Goal: Task Accomplishment & Management: Manage account settings

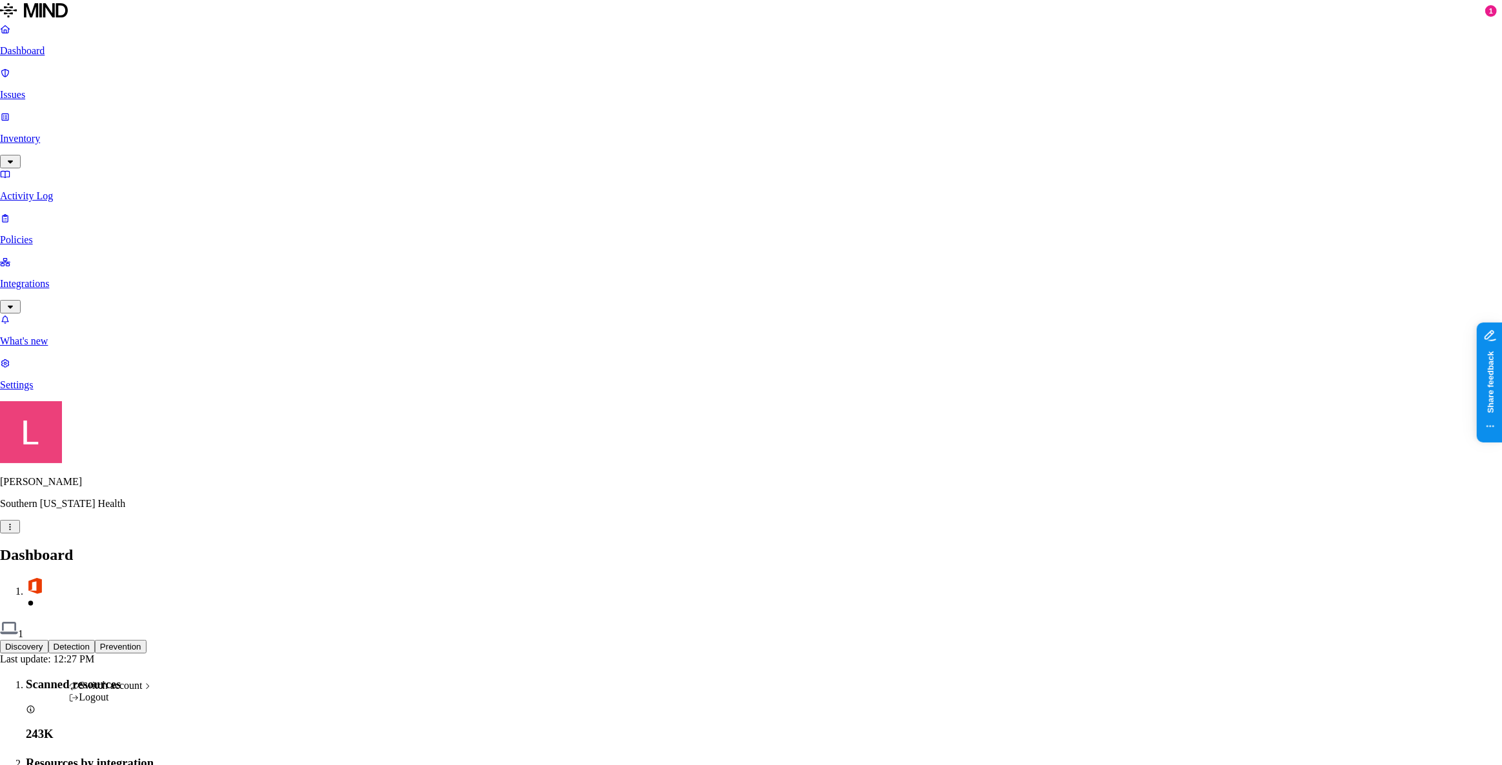
click at [201, 626] on span "ACME" at bounding box center [189, 620] width 30 height 11
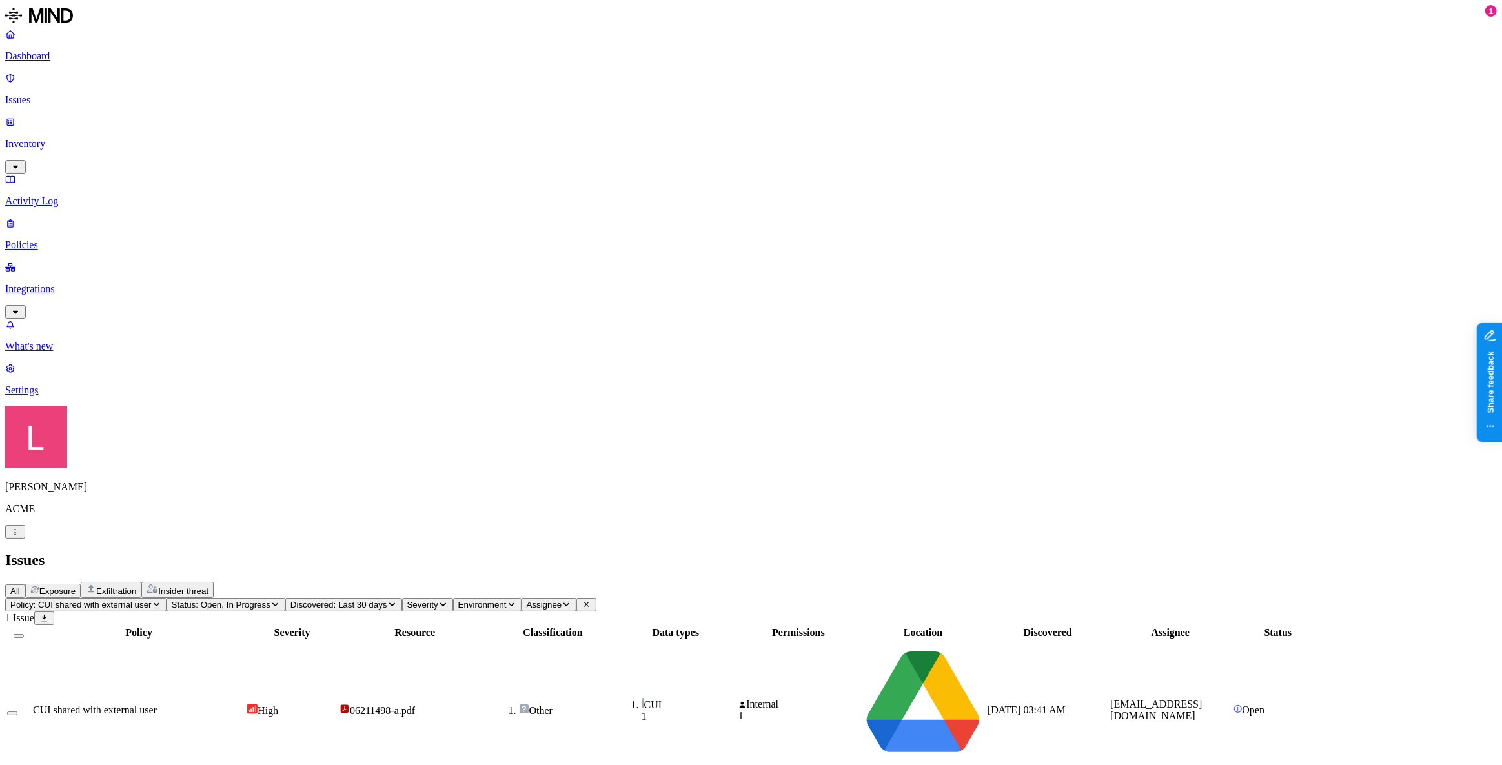
click at [245, 705] on div "CUI shared with external user" at bounding box center [139, 711] width 212 height 12
drag, startPoint x: 1156, startPoint y: 517, endPoint x: 1377, endPoint y: 519, distance: 220.8
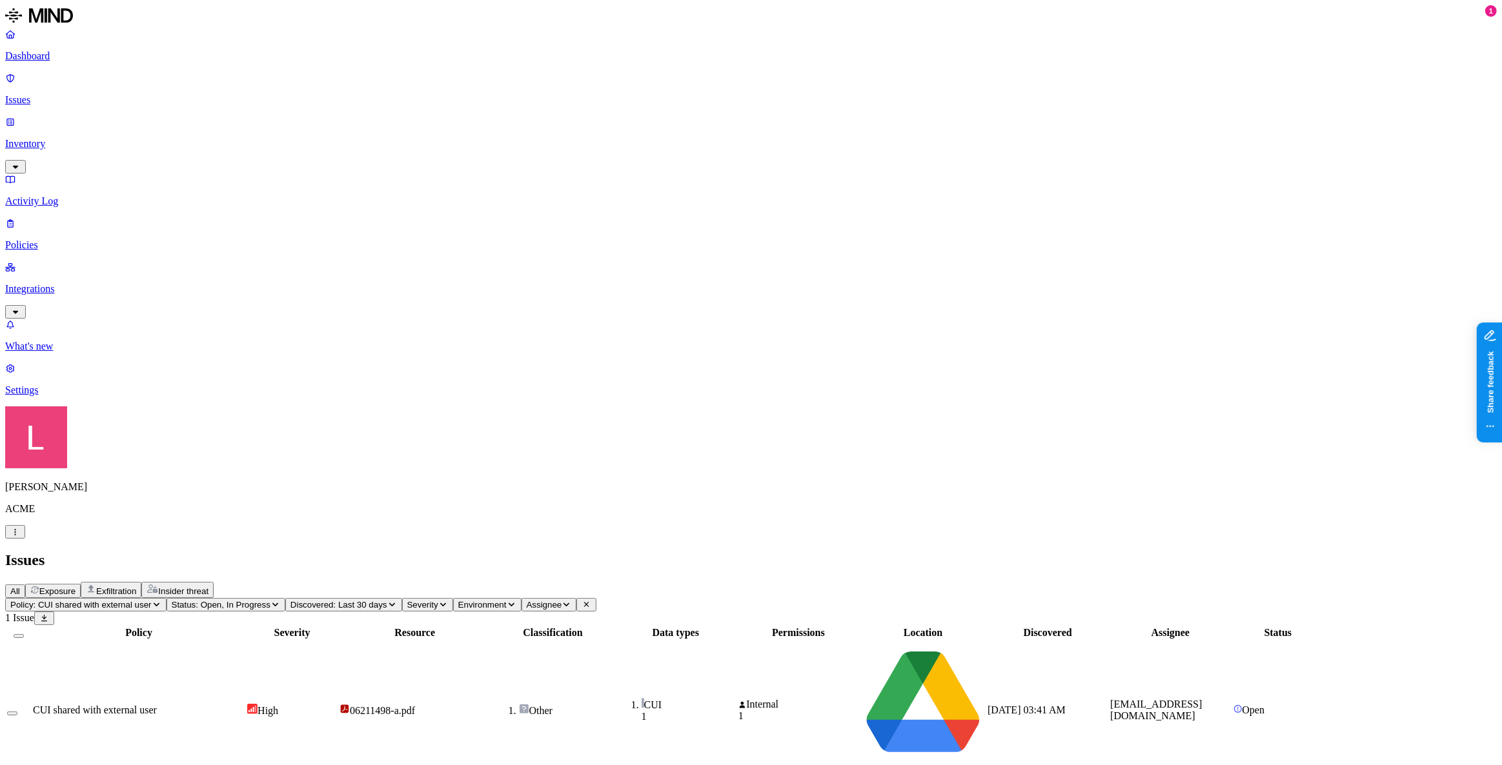
drag, startPoint x: 1157, startPoint y: 591, endPoint x: 1332, endPoint y: 589, distance: 174.9
drag, startPoint x: 1155, startPoint y: 626, endPoint x: 1320, endPoint y: 624, distance: 165.2
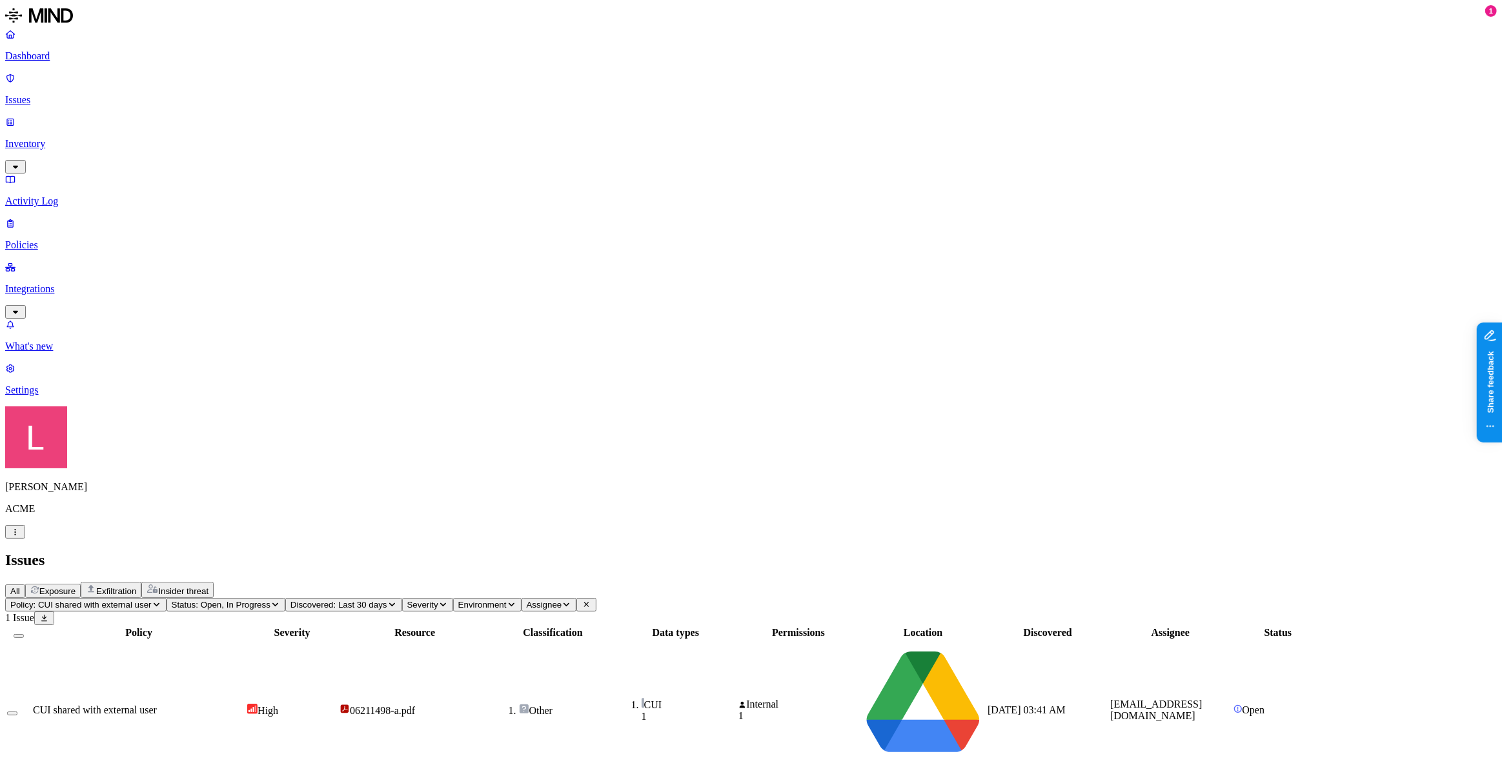
click at [70, 94] on p "Issues" at bounding box center [751, 100] width 1492 height 12
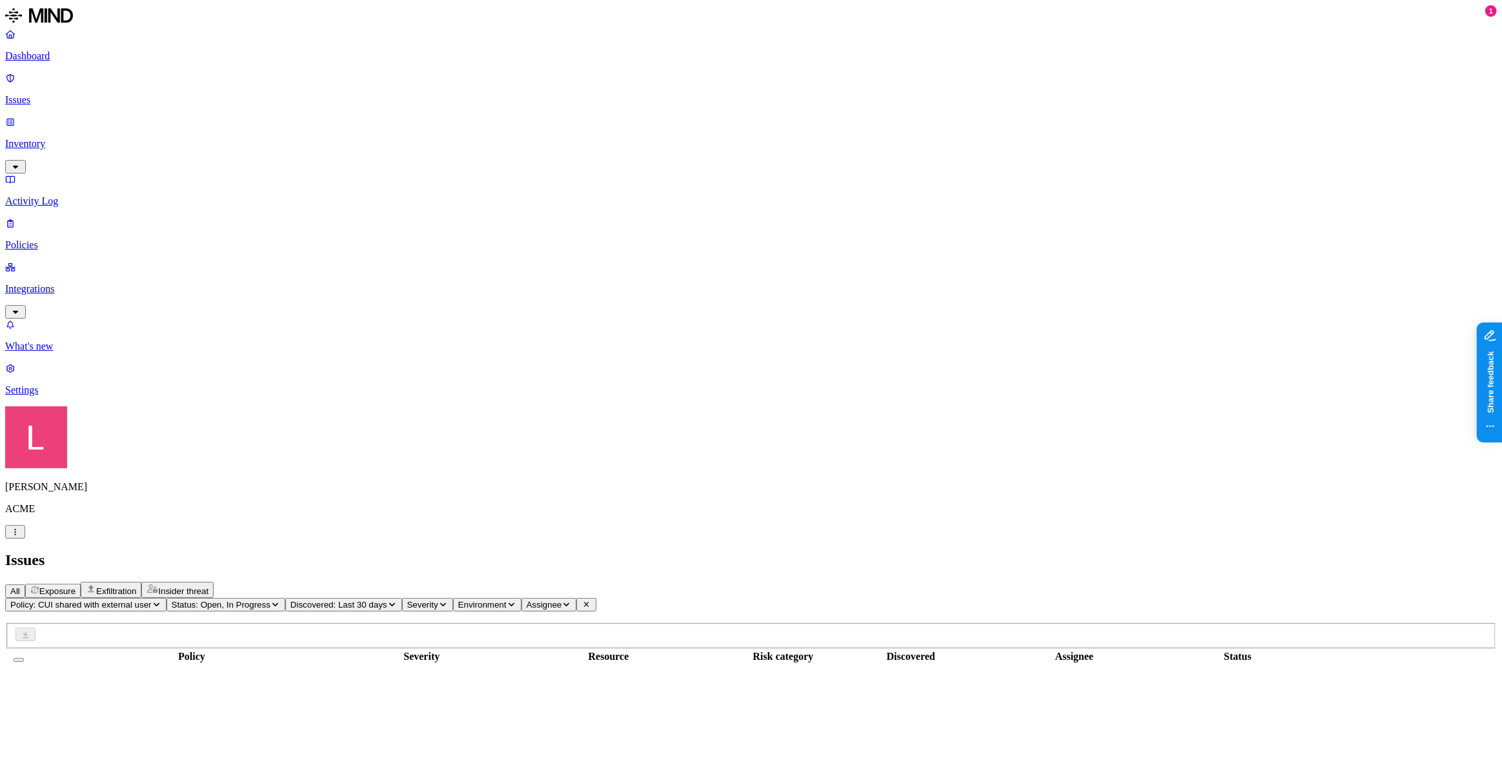
click at [68, 58] on p "Dashboard" at bounding box center [751, 56] width 1492 height 12
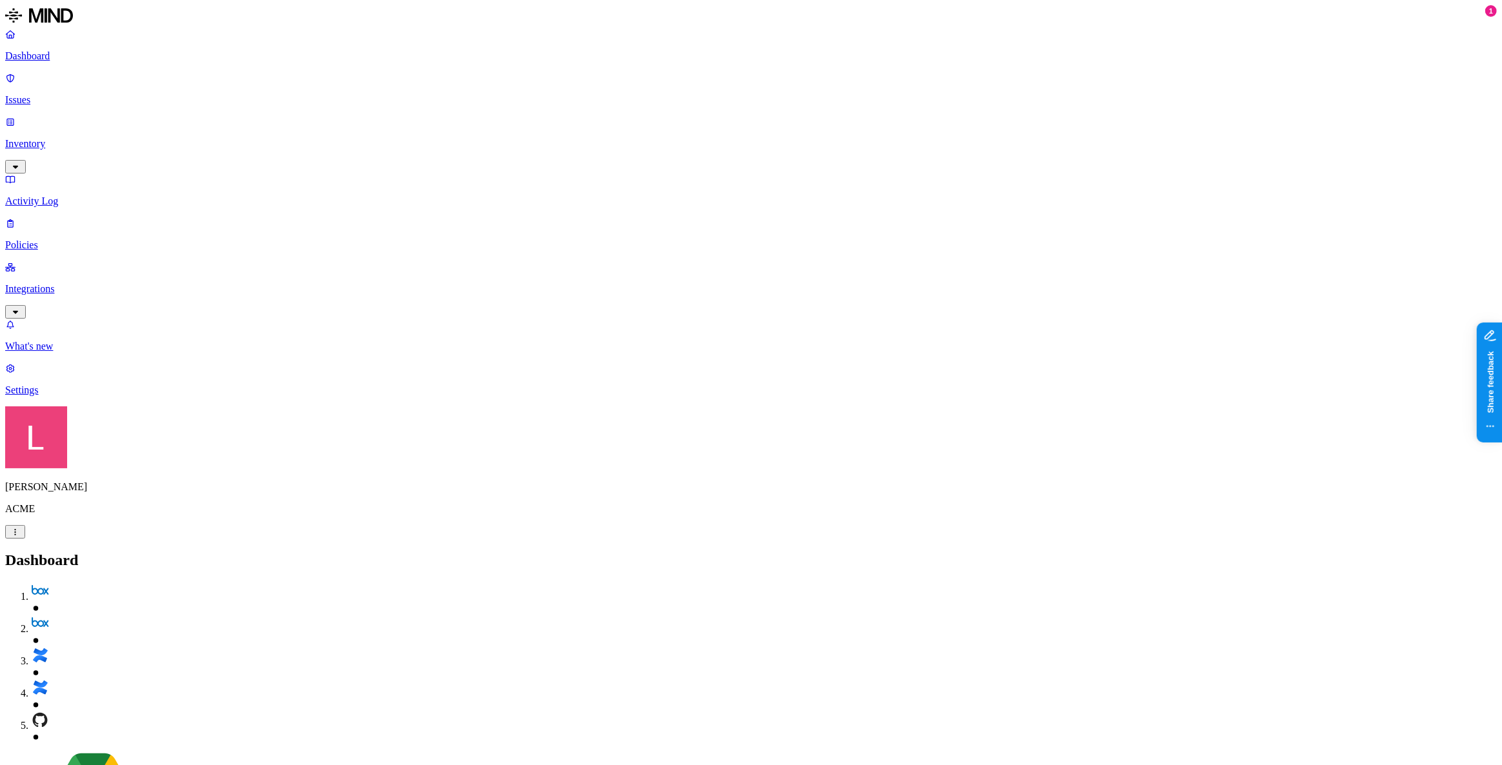
click at [63, 161] on div "Dashboard Issues Inventory Activity Log Policies Integrations" at bounding box center [751, 173] width 1492 height 290
click at [49, 218] on link "Policies" at bounding box center [751, 235] width 1492 height 34
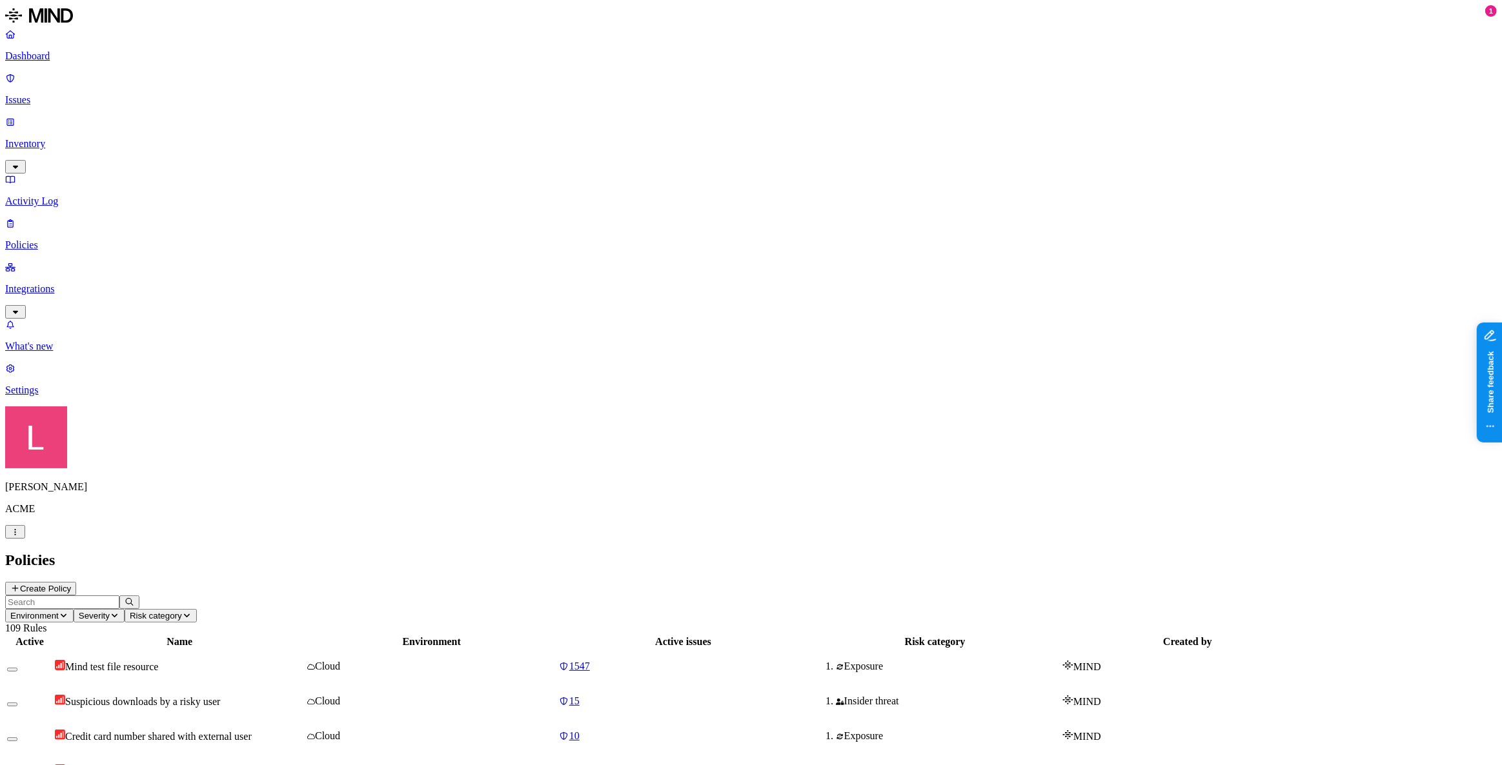
click at [76, 582] on button "Create Policy" at bounding box center [40, 589] width 71 height 14
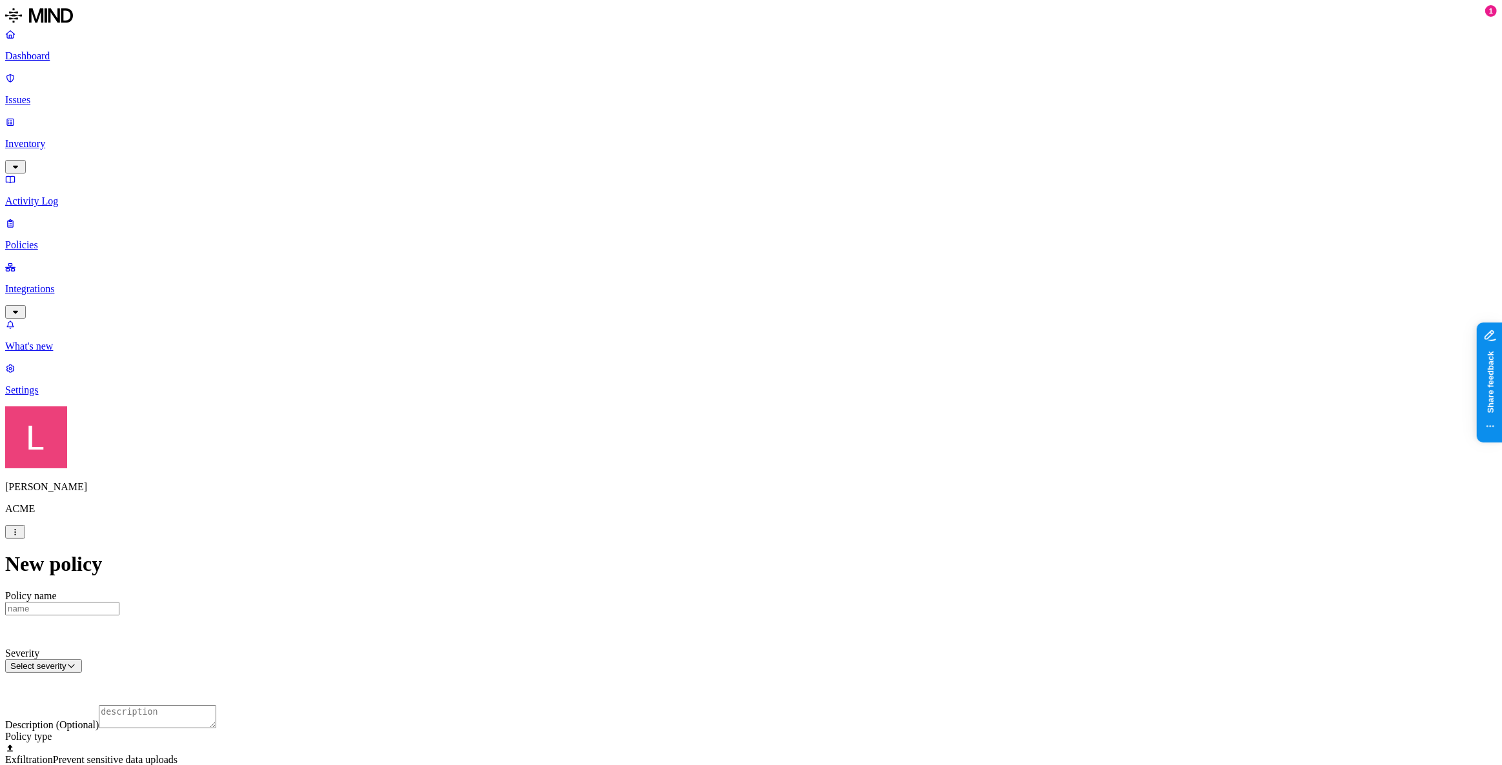
scroll to position [176, 0]
click at [610, 765] on div at bounding box center [751, 778] width 1492 height 0
click at [611, 743] on div at bounding box center [751, 743] width 1492 height 0
click at [682, 408] on label "Classification" at bounding box center [683, 402] width 57 height 11
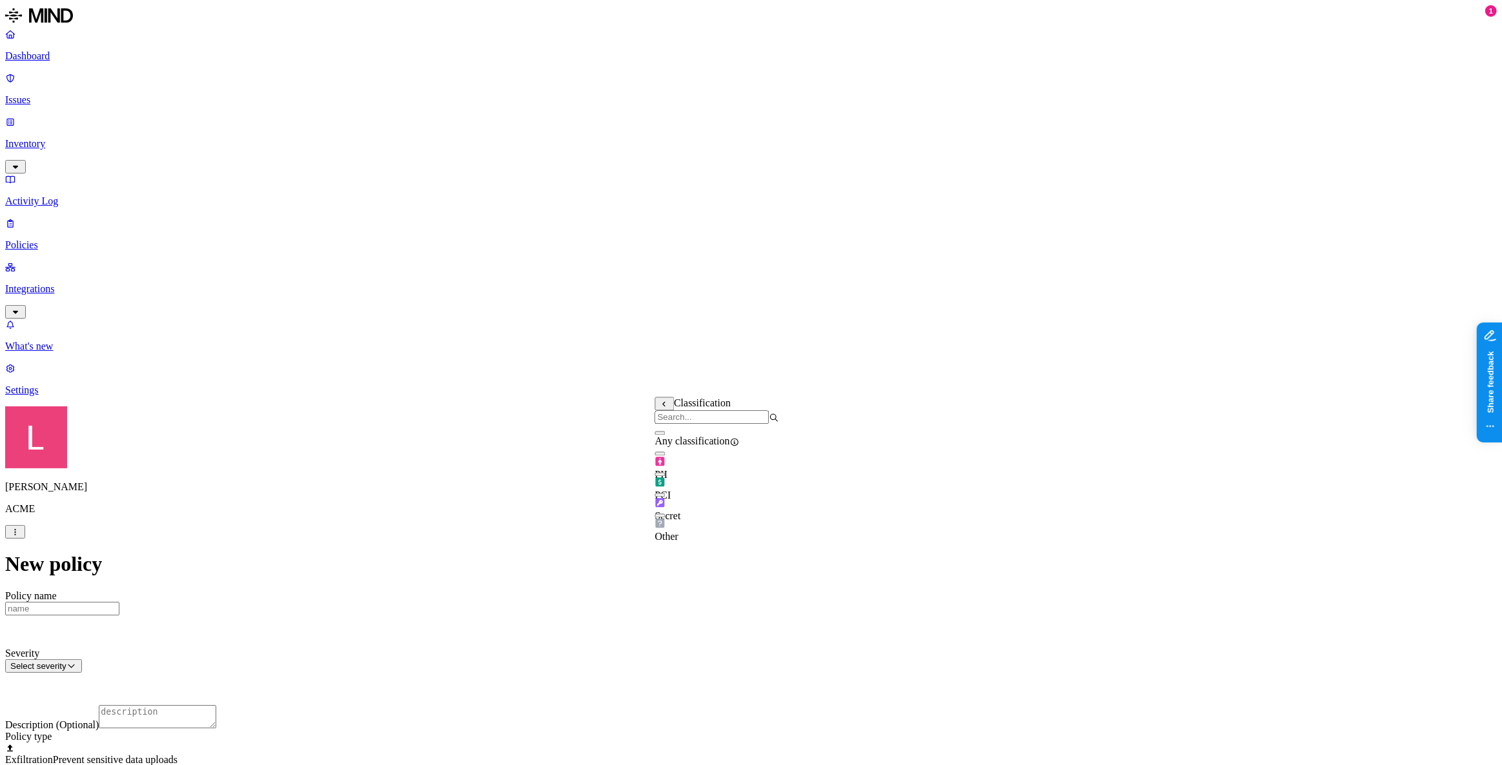
click at [674, 469] on div "PII" at bounding box center [717, 463] width 124 height 36
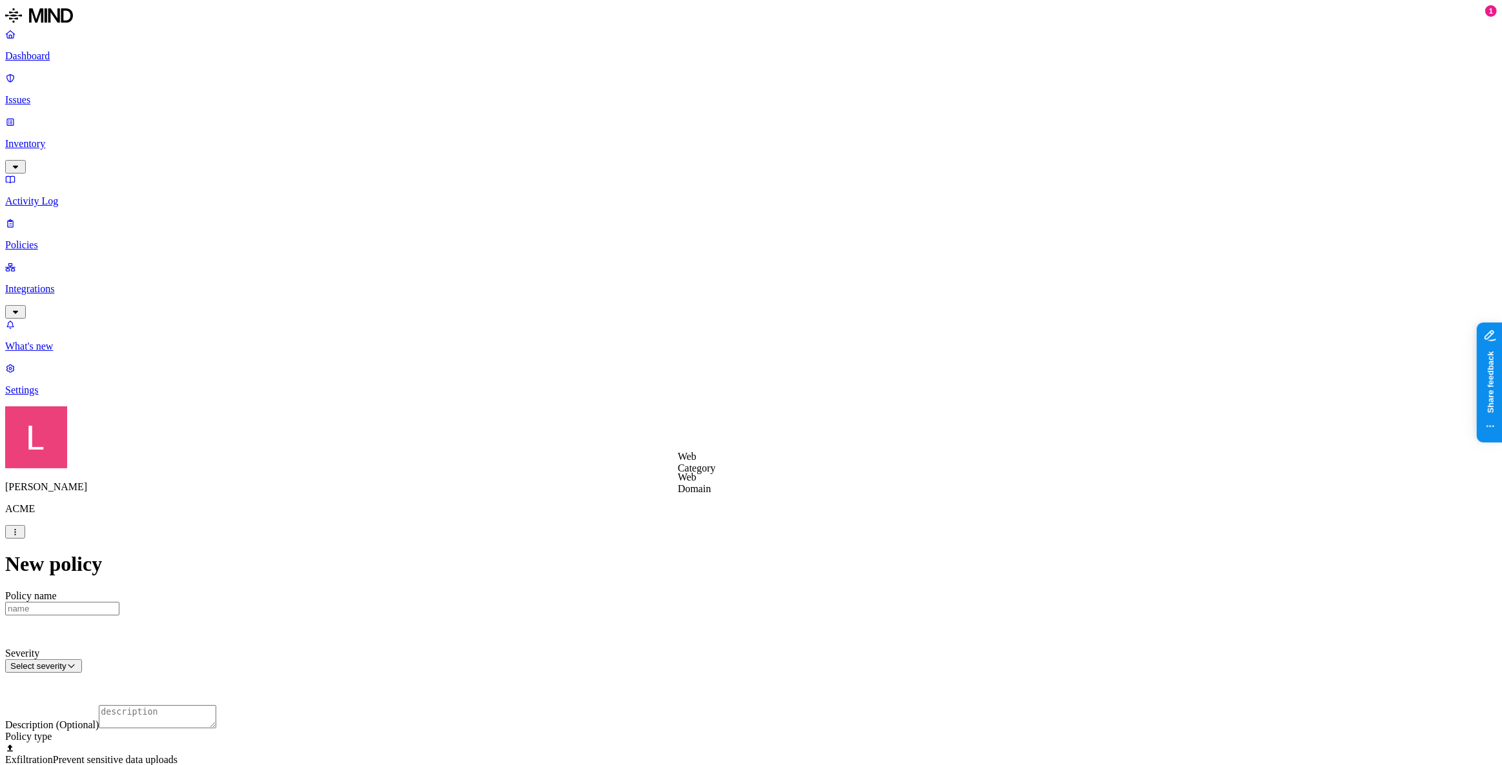
click at [705, 467] on label "Web Category" at bounding box center [697, 462] width 38 height 23
click at [695, 504] on div "Gen AI" at bounding box center [740, 495] width 124 height 35
click at [700, 524] on label "Web Category" at bounding box center [697, 517] width 38 height 23
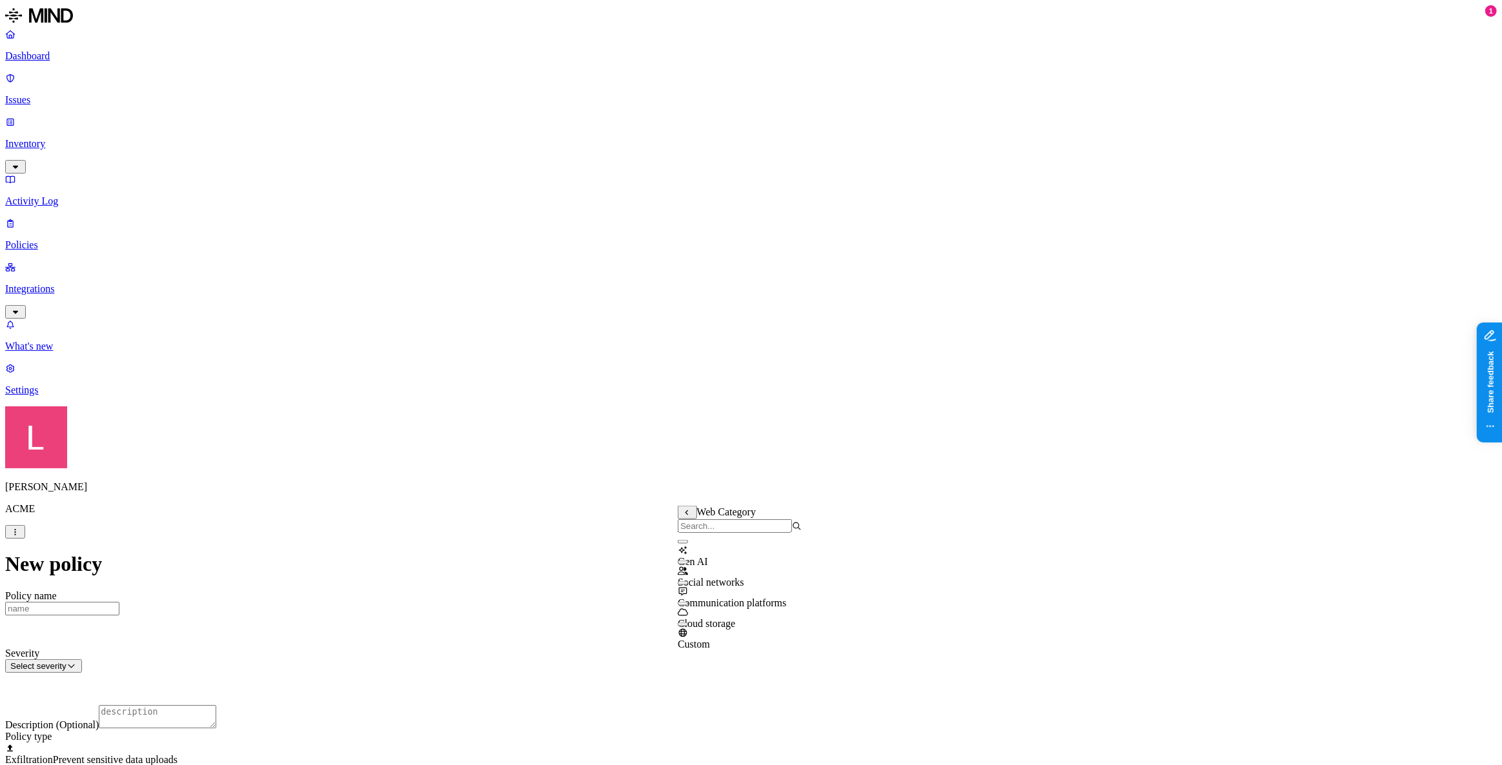
click at [688, 606] on button "button" at bounding box center [683, 604] width 10 height 4
click at [710, 633] on label "Departments" at bounding box center [694, 627] width 53 height 11
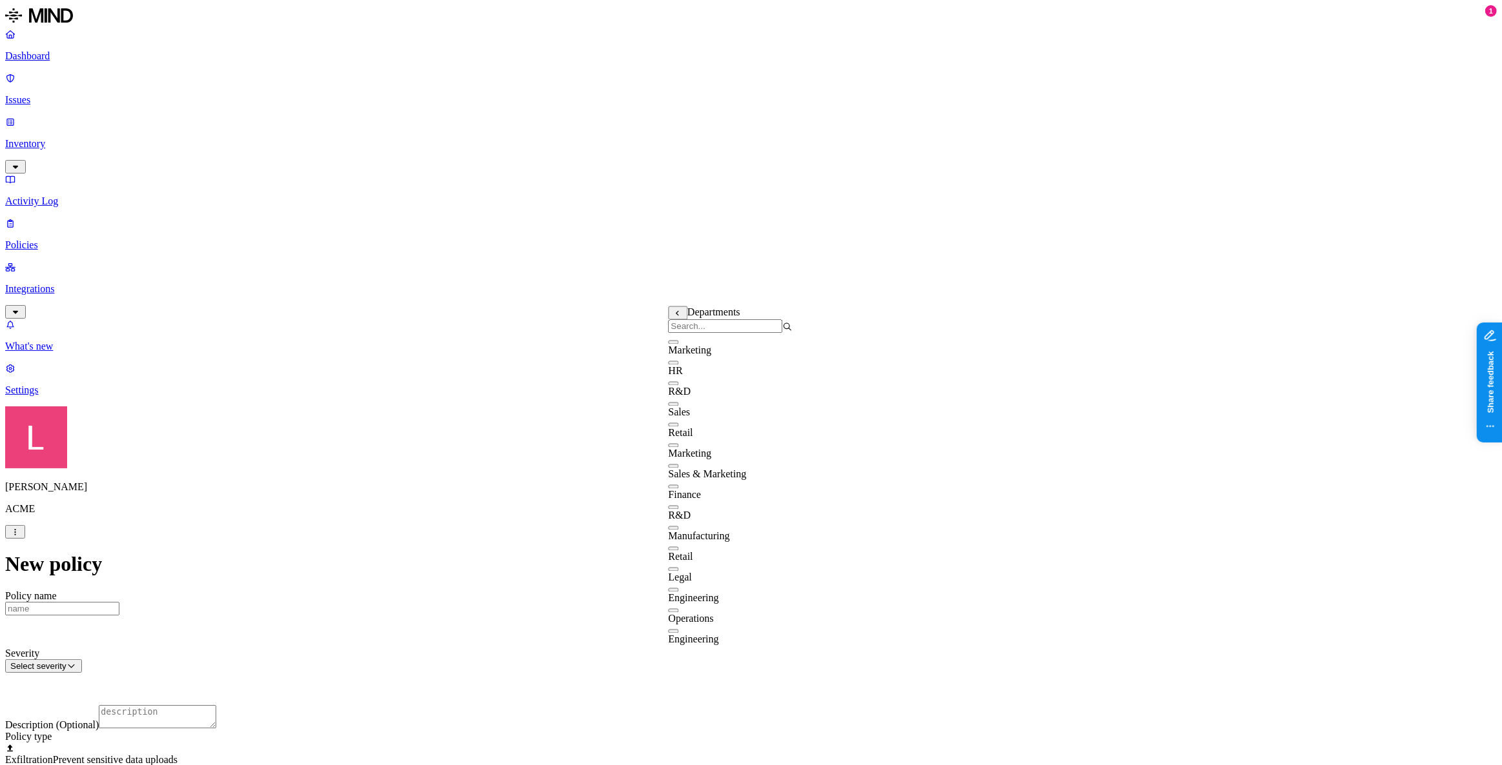
click at [678, 386] on button "button" at bounding box center [673, 384] width 10 height 4
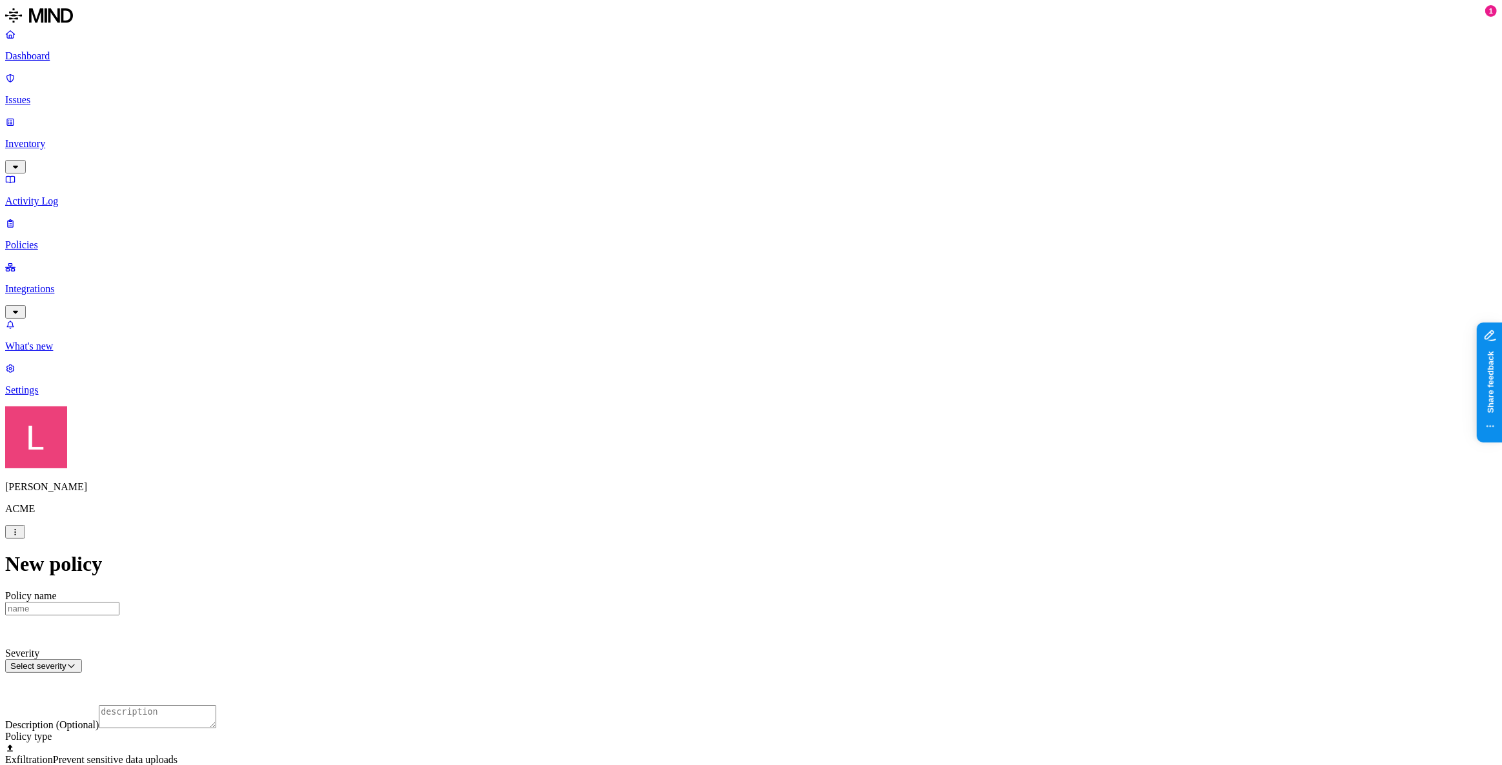
click at [698, 407] on label "Classification" at bounding box center [683, 402] width 57 height 11
click at [665, 456] on button "button" at bounding box center [660, 454] width 10 height 4
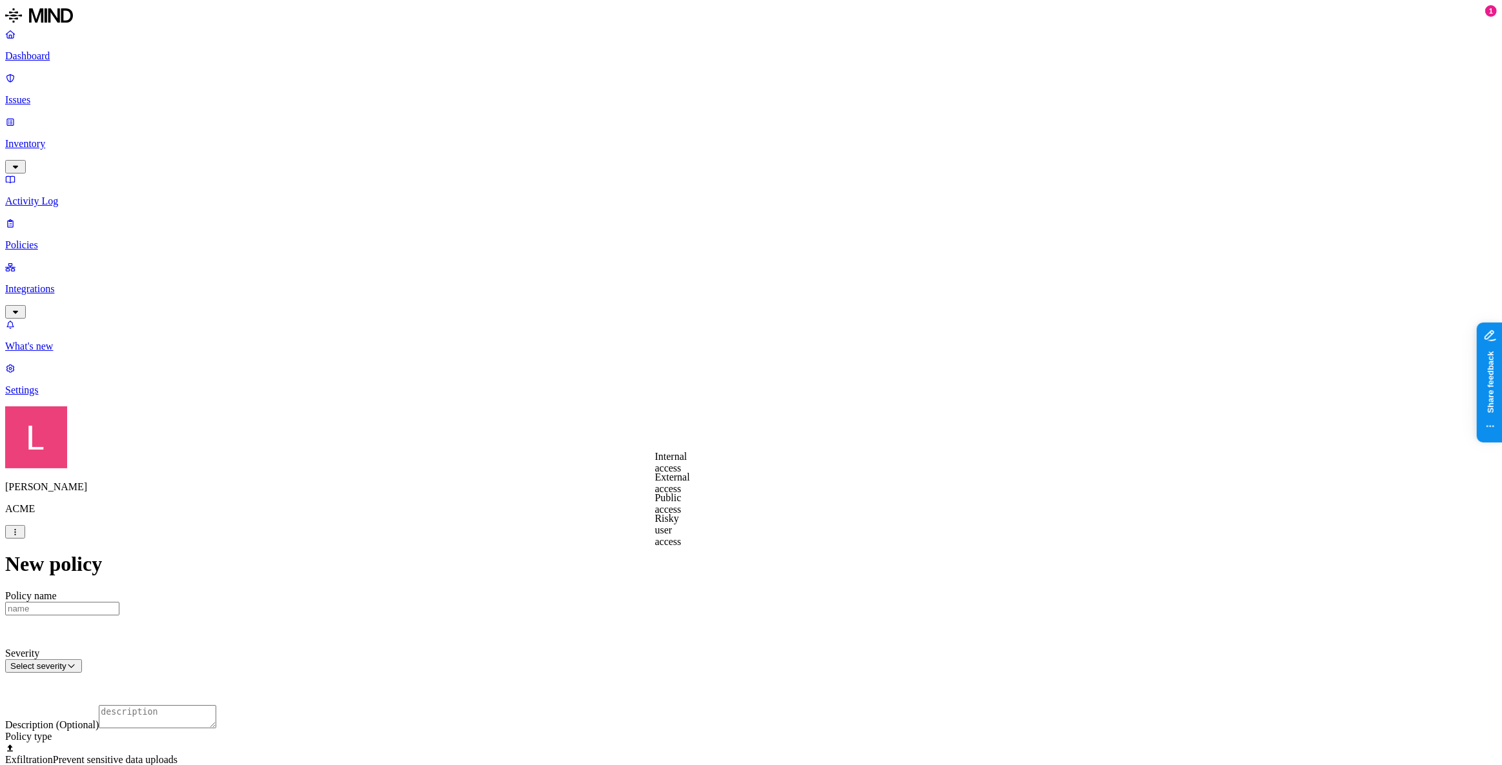
click at [687, 471] on label "Internal access" at bounding box center [671, 462] width 32 height 23
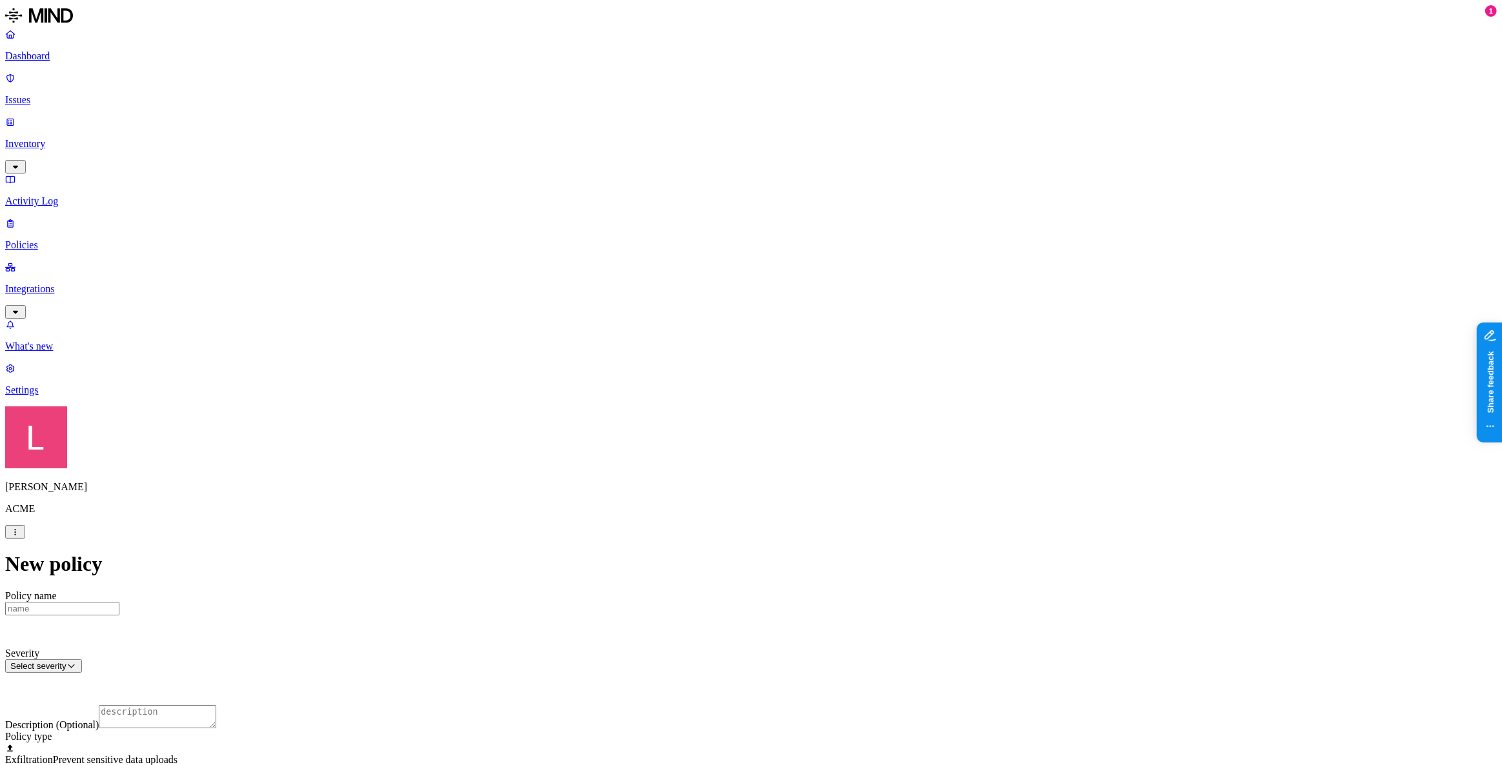
scroll to position [197, 0]
click at [77, 61] on p "Dashboard" at bounding box center [751, 56] width 1492 height 12
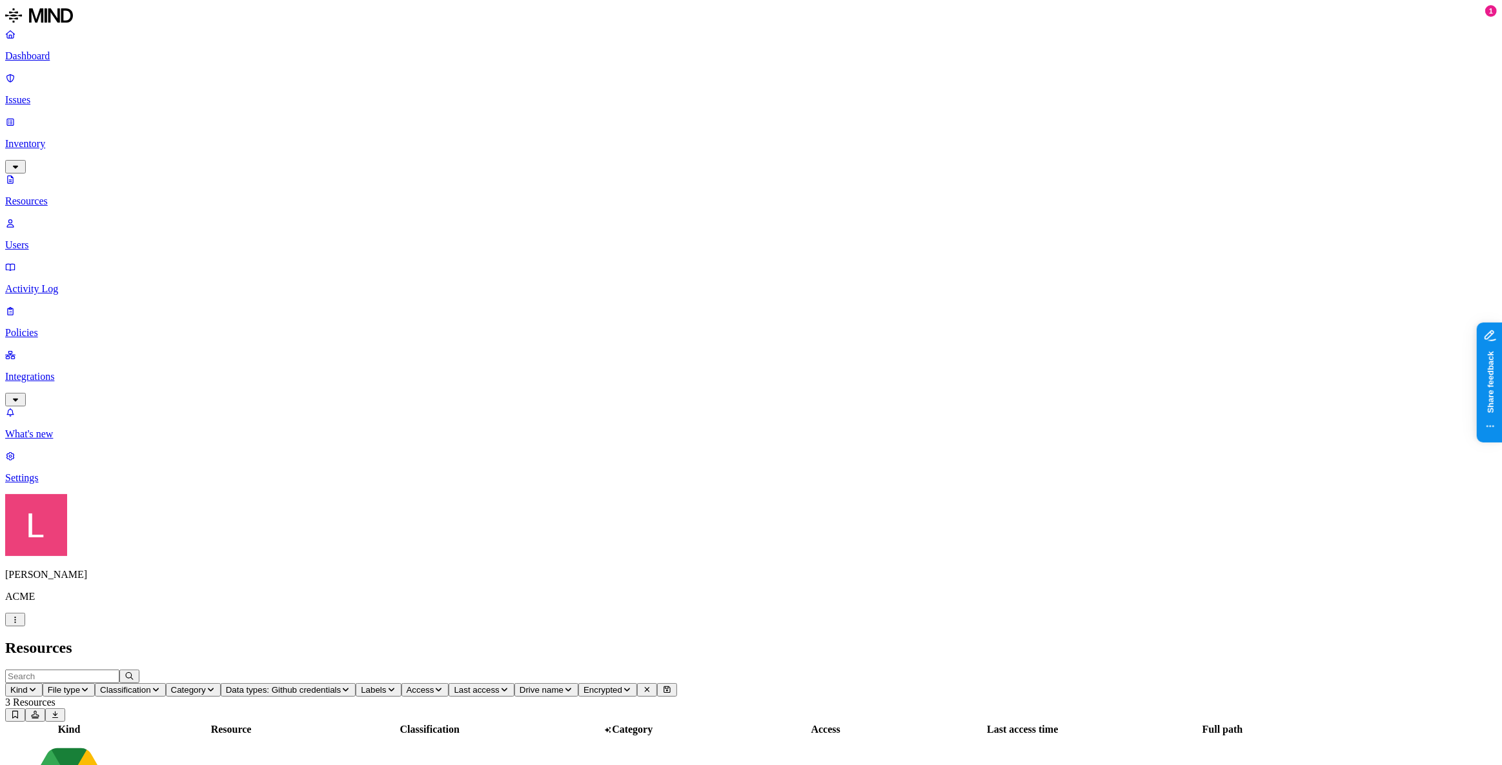
click at [56, 72] on link "Issues" at bounding box center [751, 89] width 1492 height 34
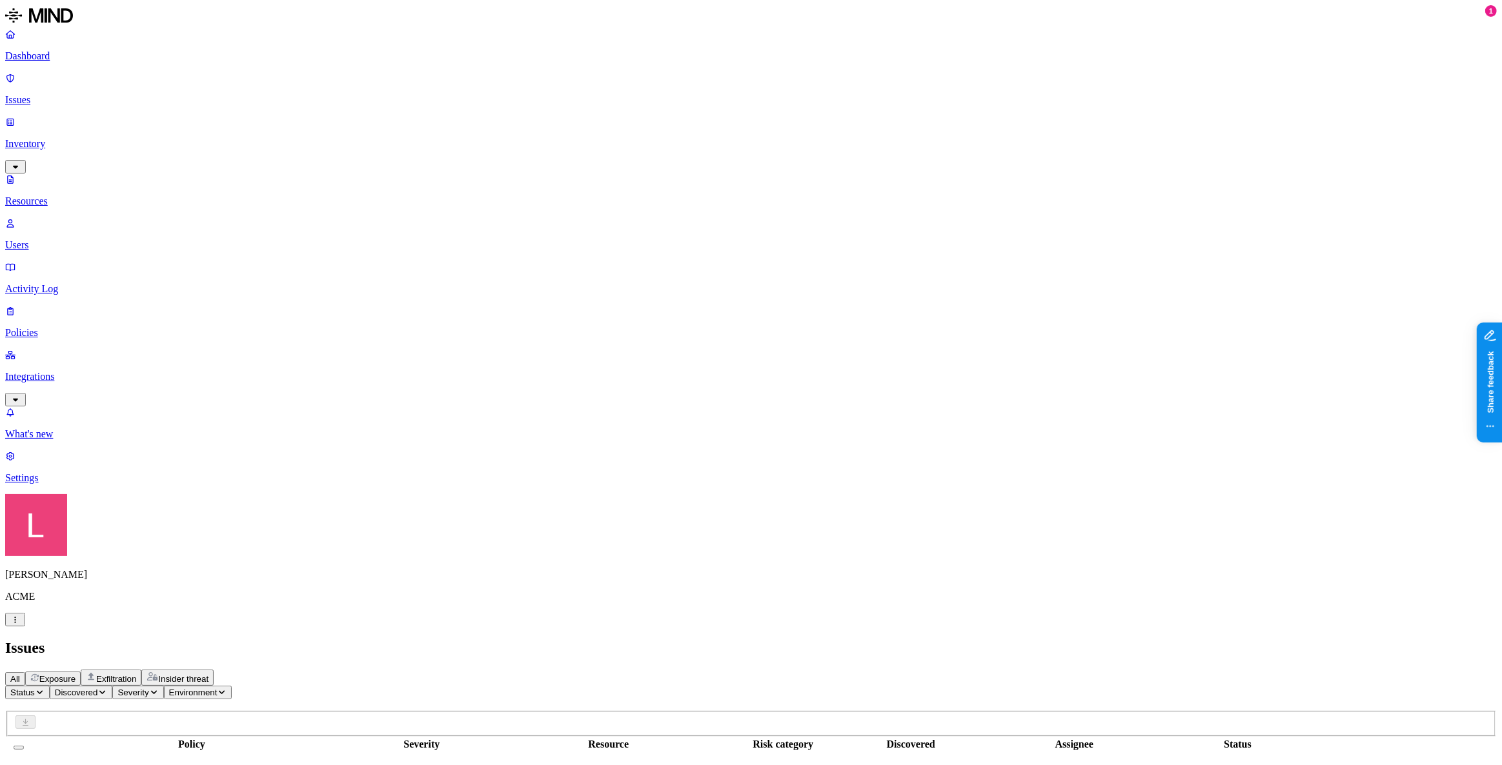
click at [63, 58] on p "Dashboard" at bounding box center [751, 56] width 1492 height 12
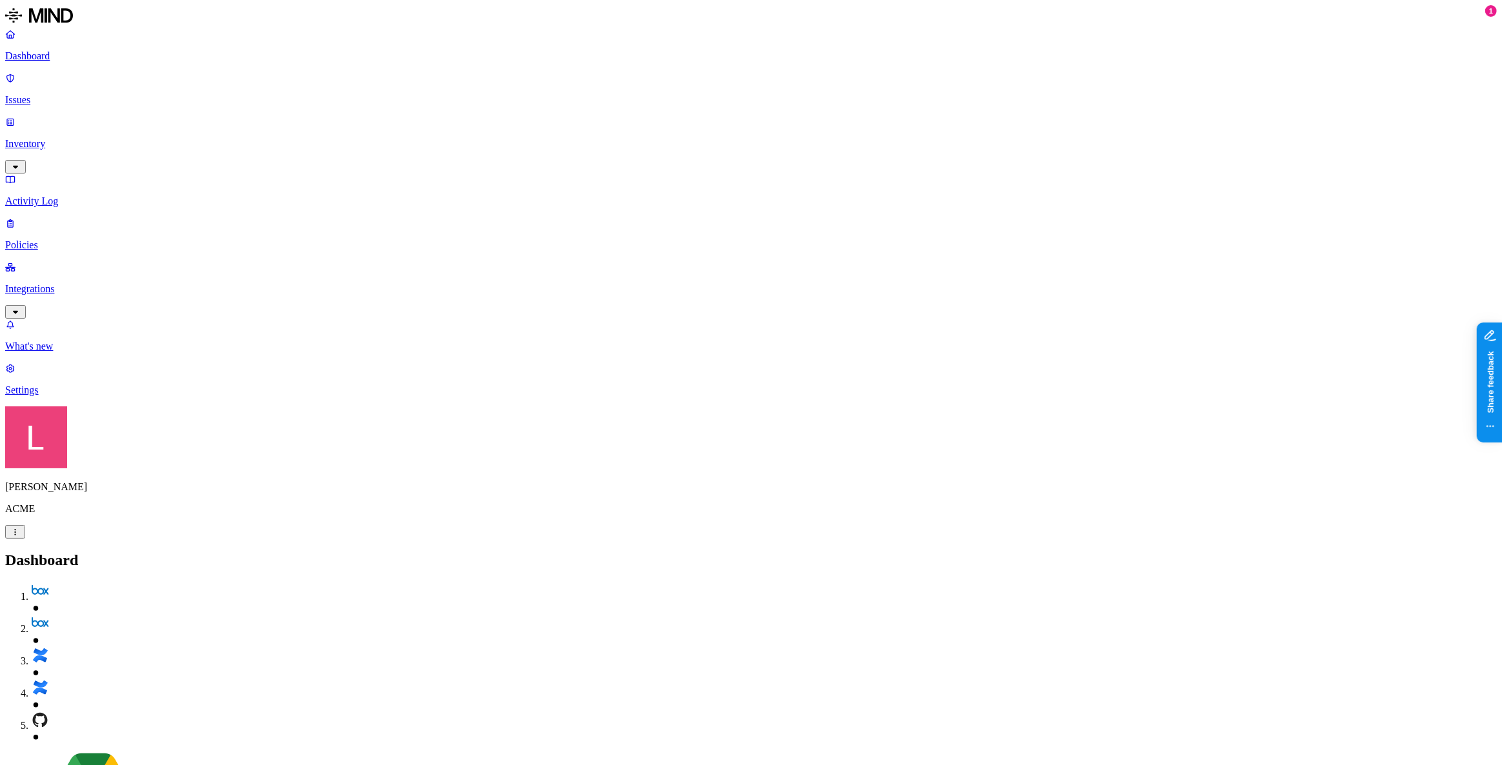
click at [61, 261] on link "Integrations" at bounding box center [751, 289] width 1492 height 56
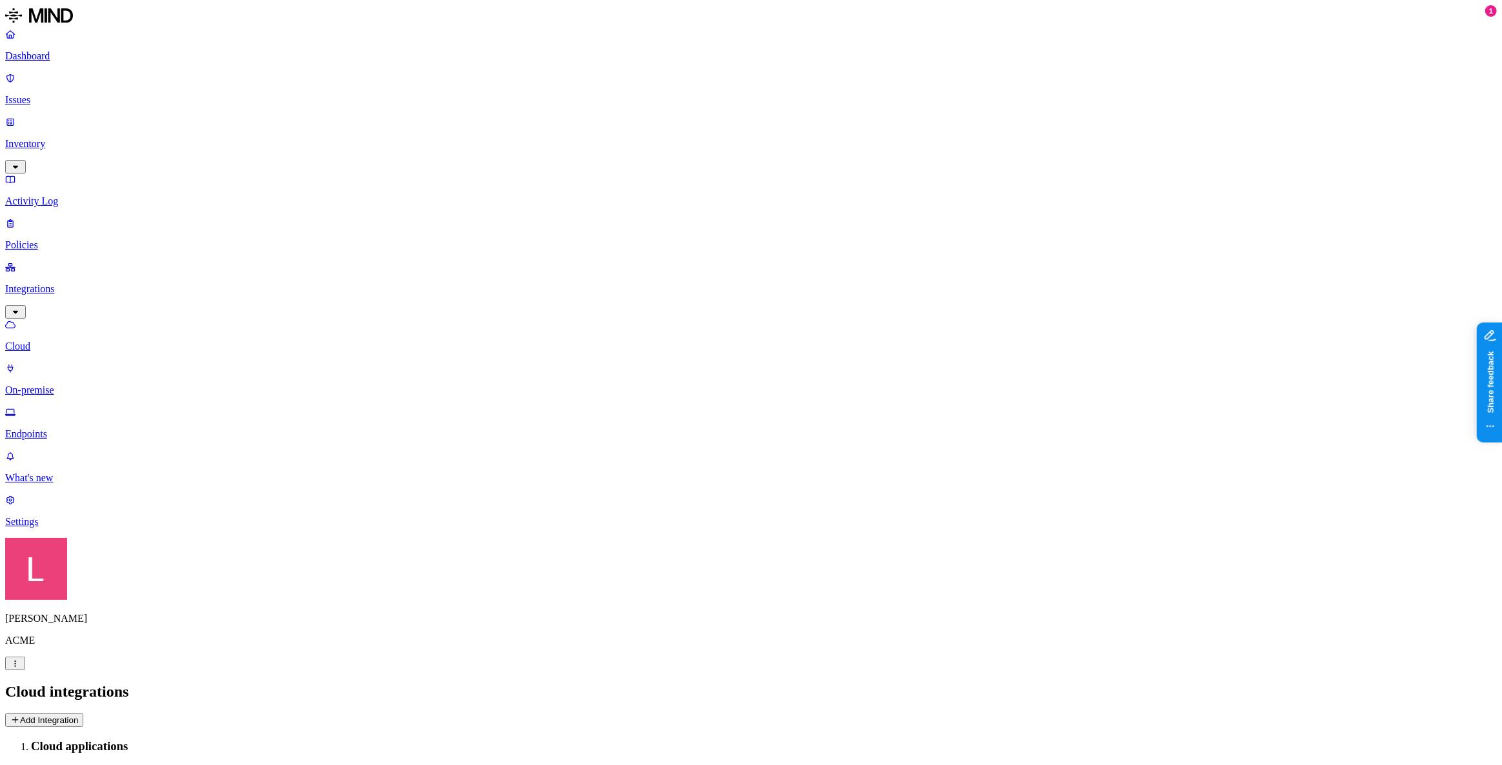
drag, startPoint x: 200, startPoint y: 203, endPoint x: 289, endPoint y: 225, distance: 91.7
click at [53, 62] on p "Dashboard" at bounding box center [751, 56] width 1492 height 12
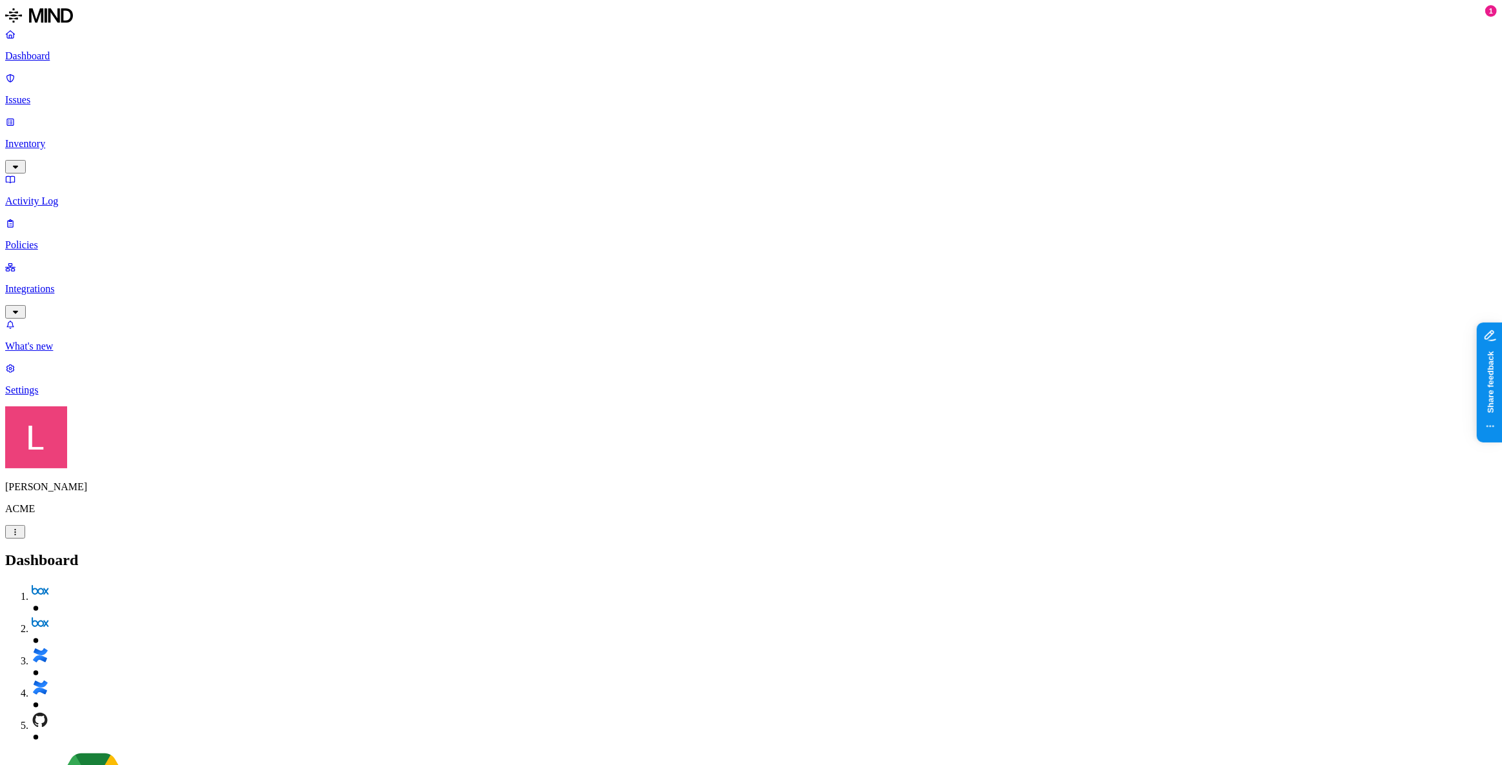
click at [70, 218] on link "Policies" at bounding box center [751, 235] width 1492 height 34
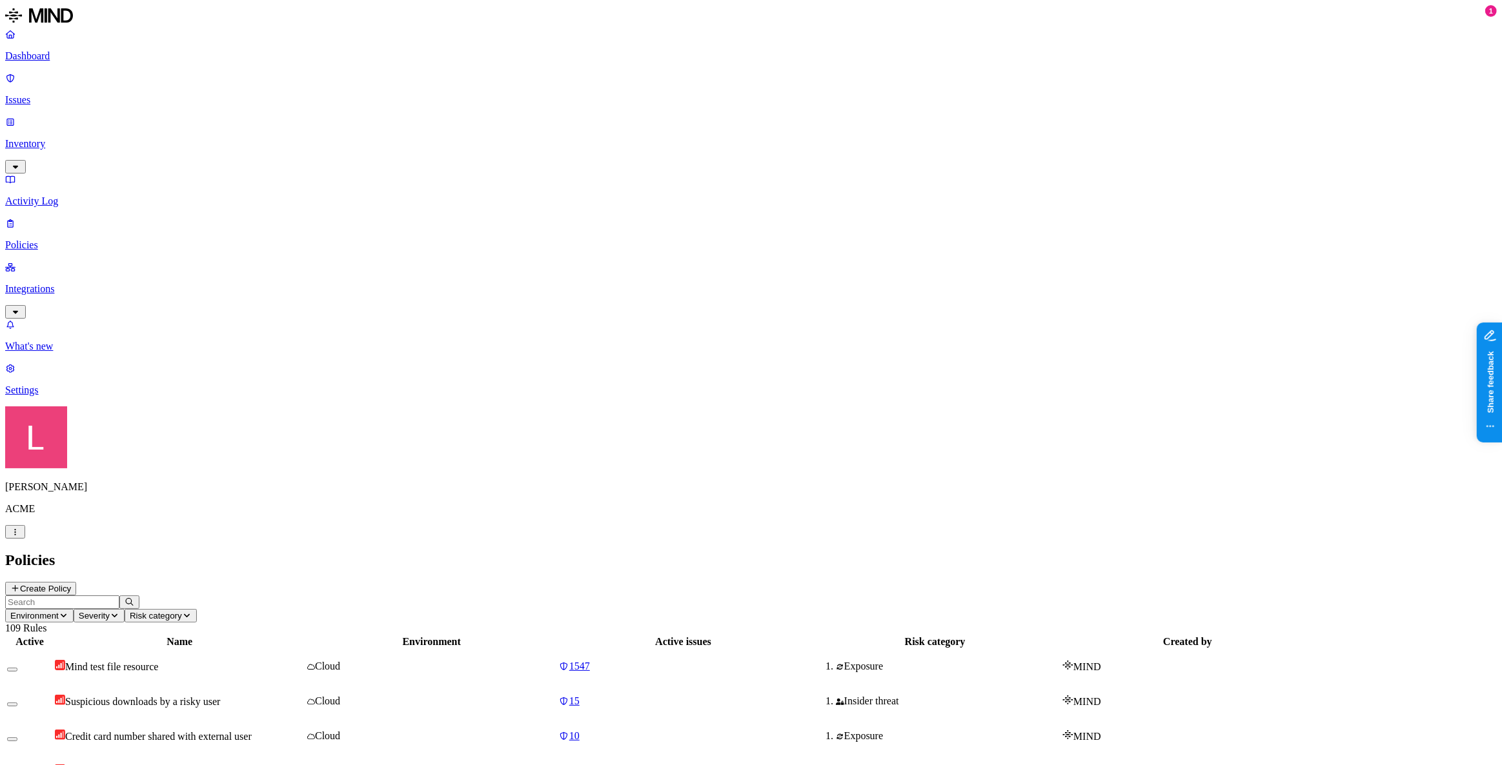
click at [76, 582] on button "Create Policy" at bounding box center [40, 589] width 71 height 14
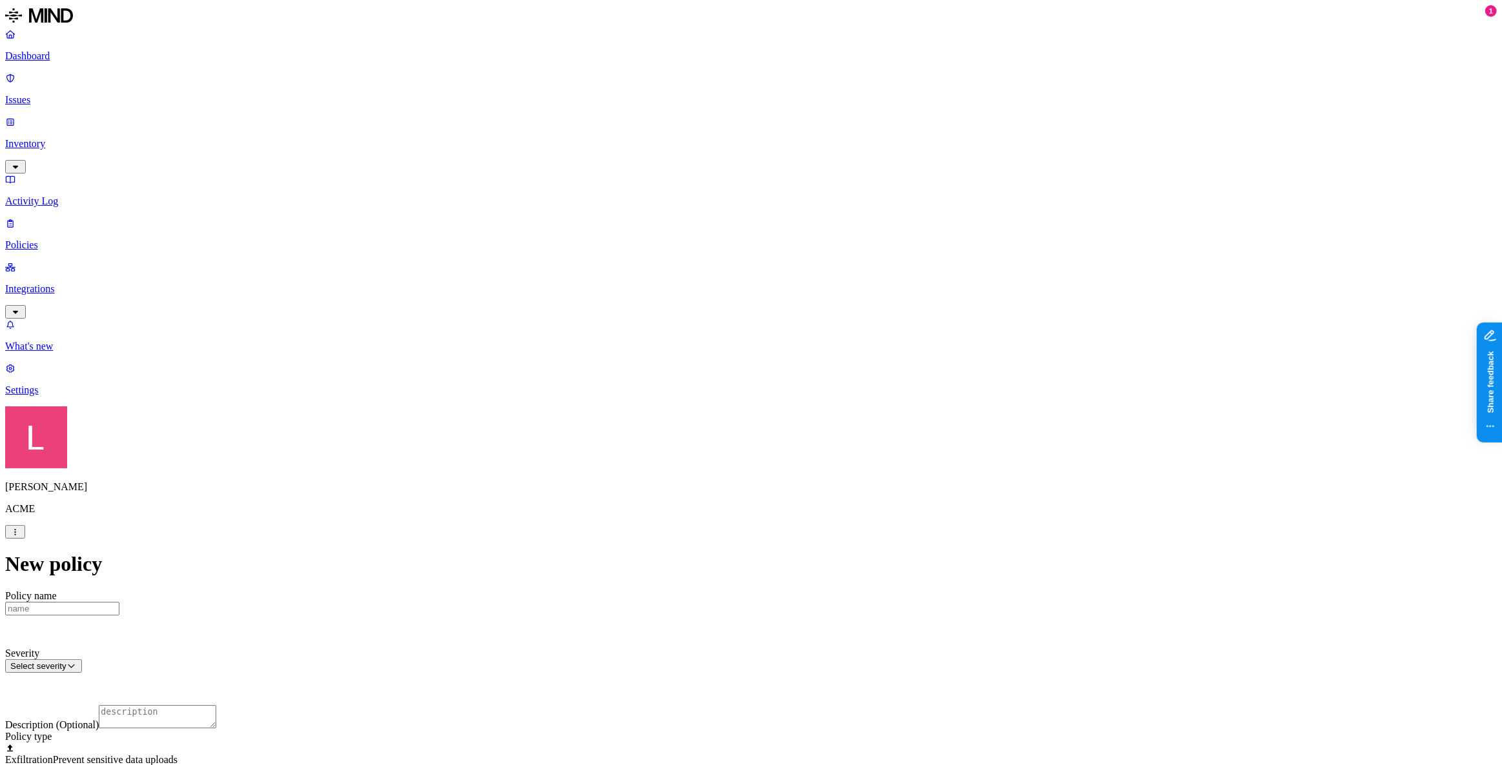
scroll to position [293, 0]
click at [705, 350] on label "Web Category" at bounding box center [697, 345] width 38 height 23
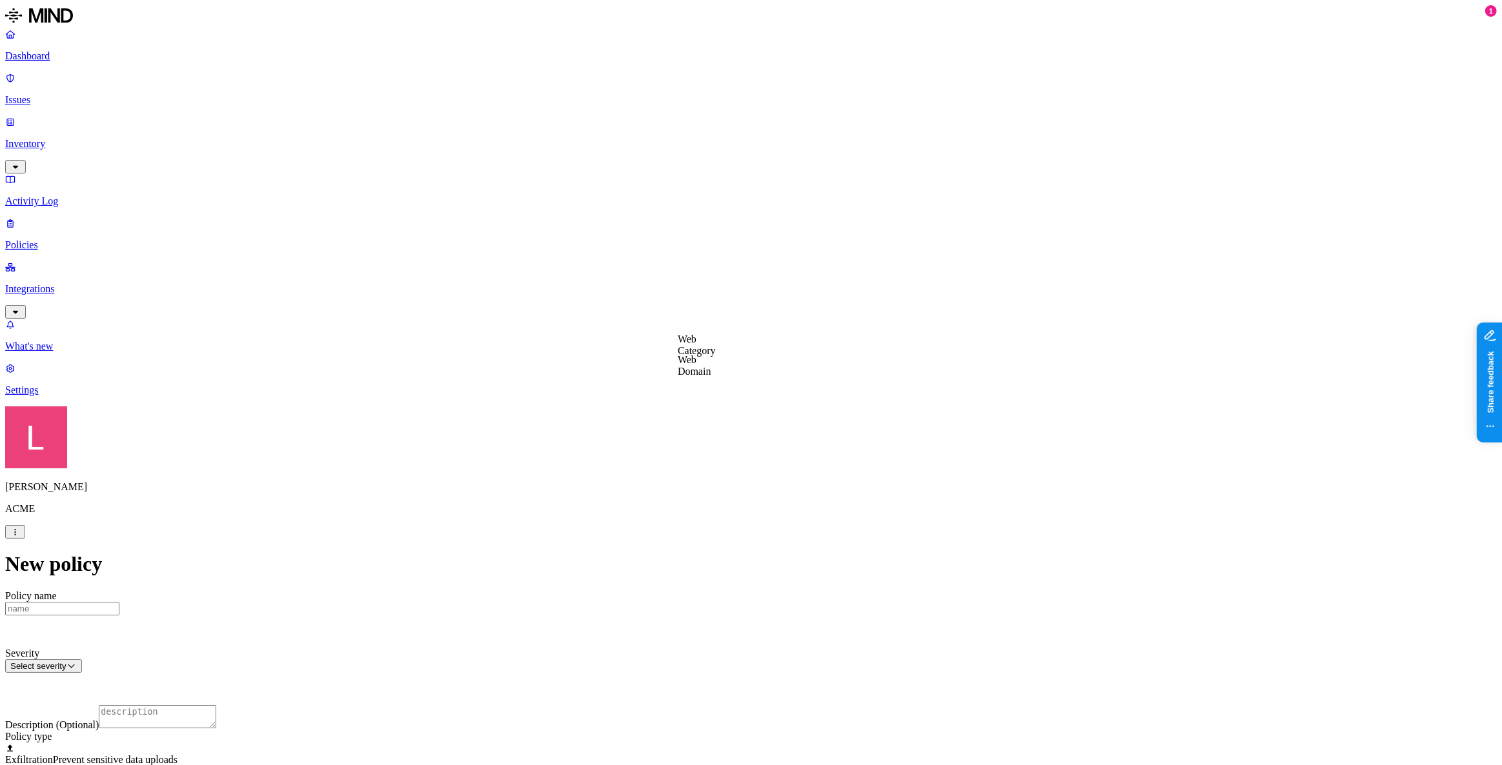
click at [711, 369] on label "Web Domain" at bounding box center [695, 365] width 34 height 23
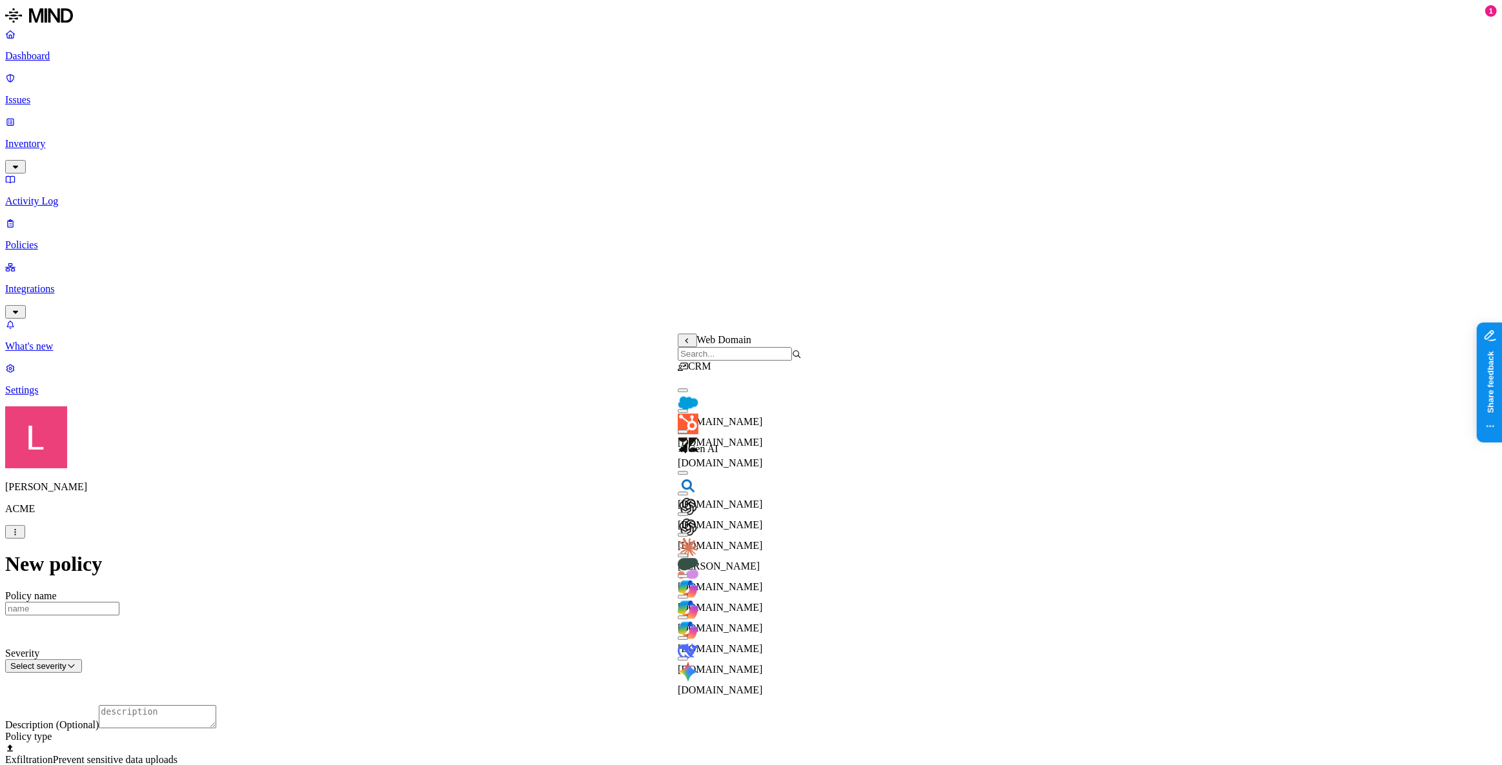
click at [739, 356] on input "search" at bounding box center [735, 354] width 114 height 14
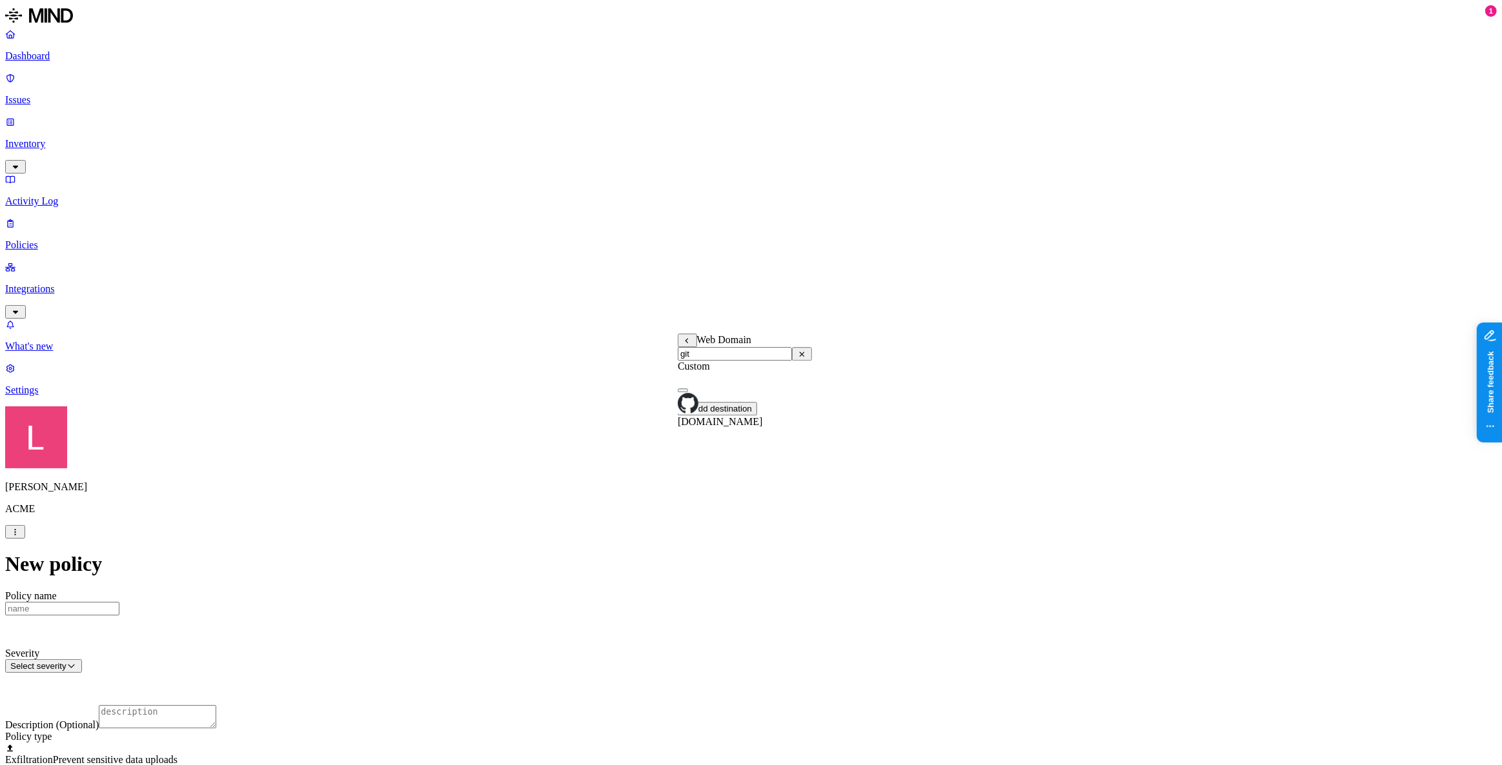
type input "git"
click at [688, 392] on button "button" at bounding box center [683, 391] width 10 height 4
click at [714, 403] on label "Web Category" at bounding box center [697, 400] width 38 height 23
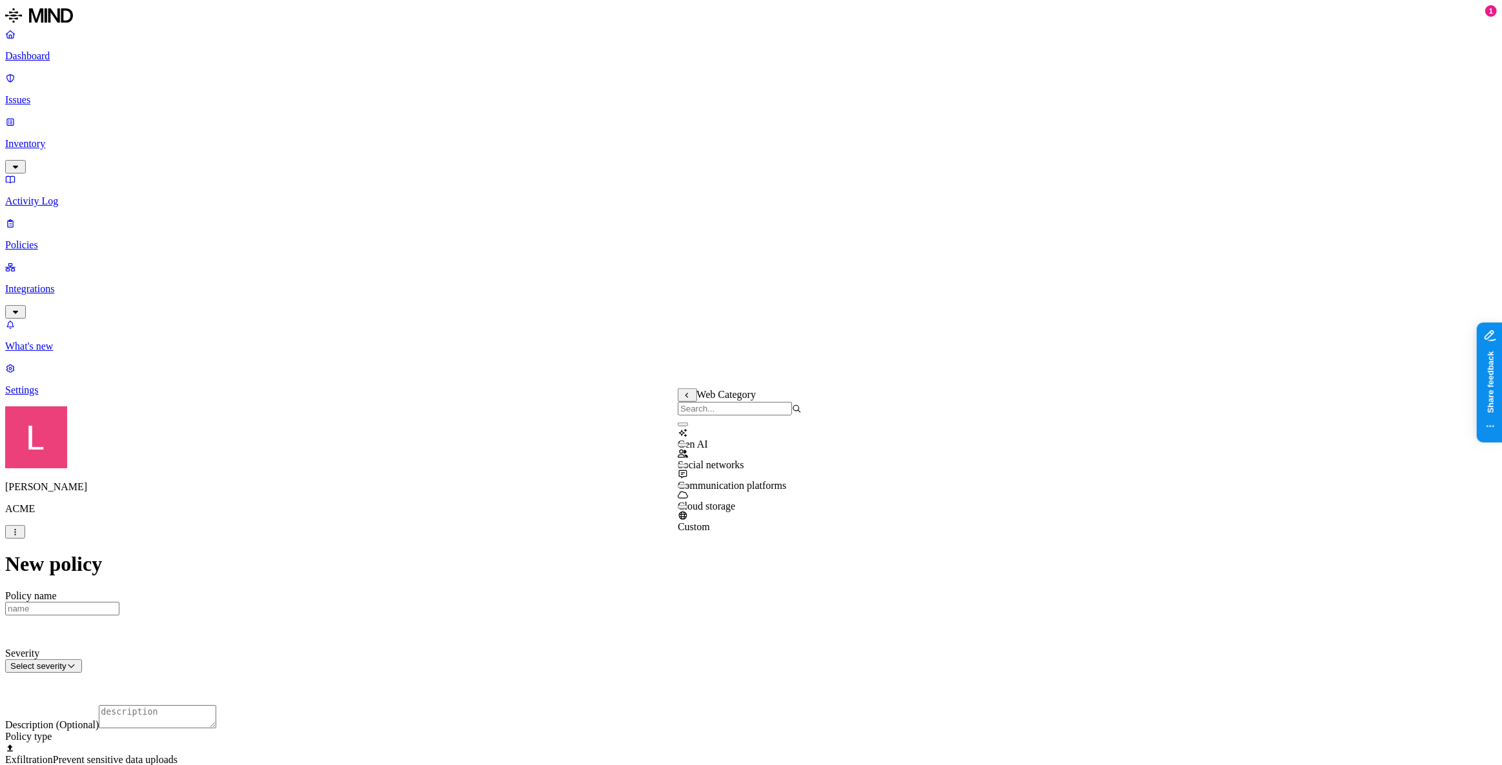
click at [688, 489] on button "button" at bounding box center [683, 487] width 10 height 4
click at [805, 420] on label "AND" at bounding box center [793, 414] width 23 height 11
click at [816, 440] on label "Web Domain" at bounding box center [799, 434] width 34 height 23
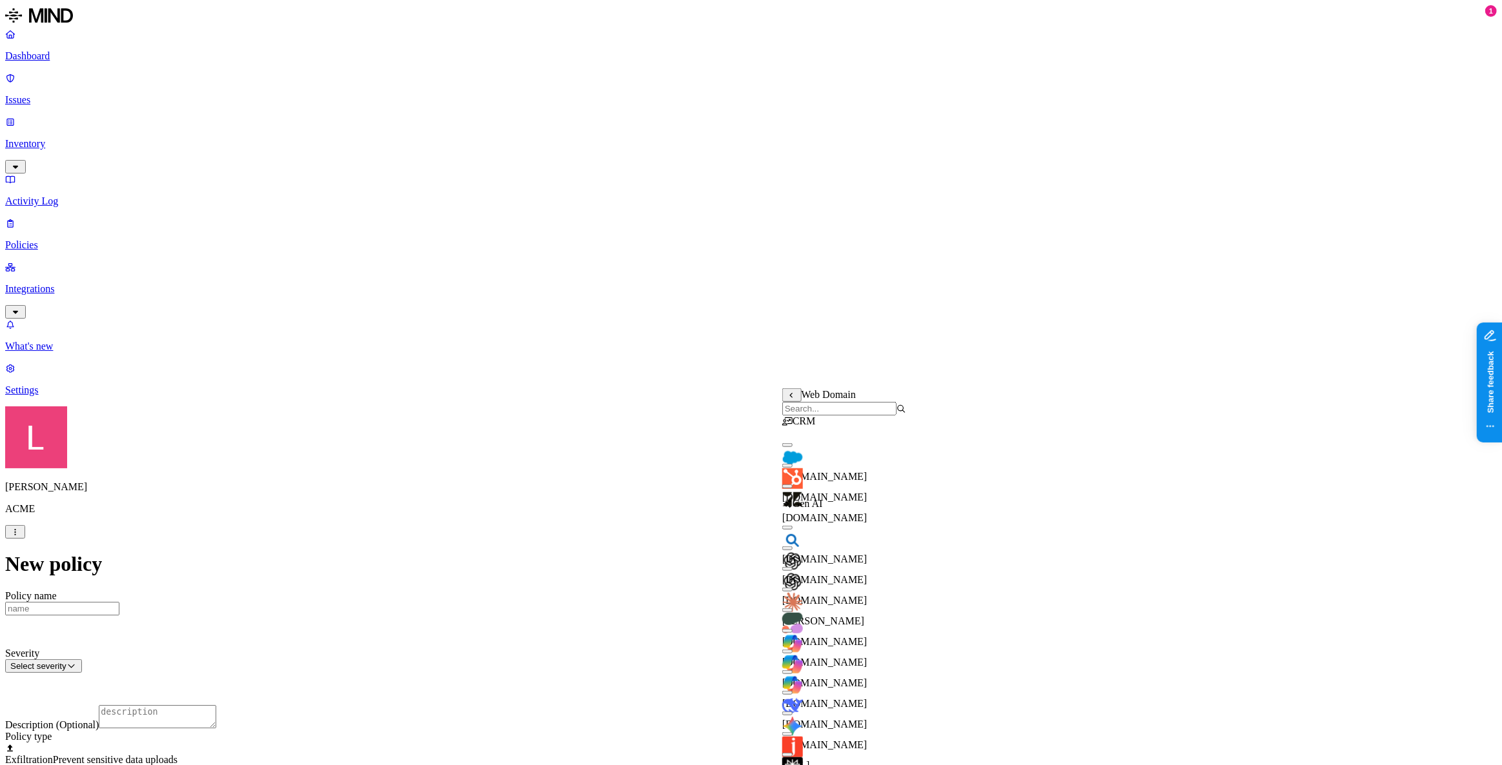
scroll to position [117, 0]
click at [793, 588] on button "button" at bounding box center [787, 590] width 10 height 4
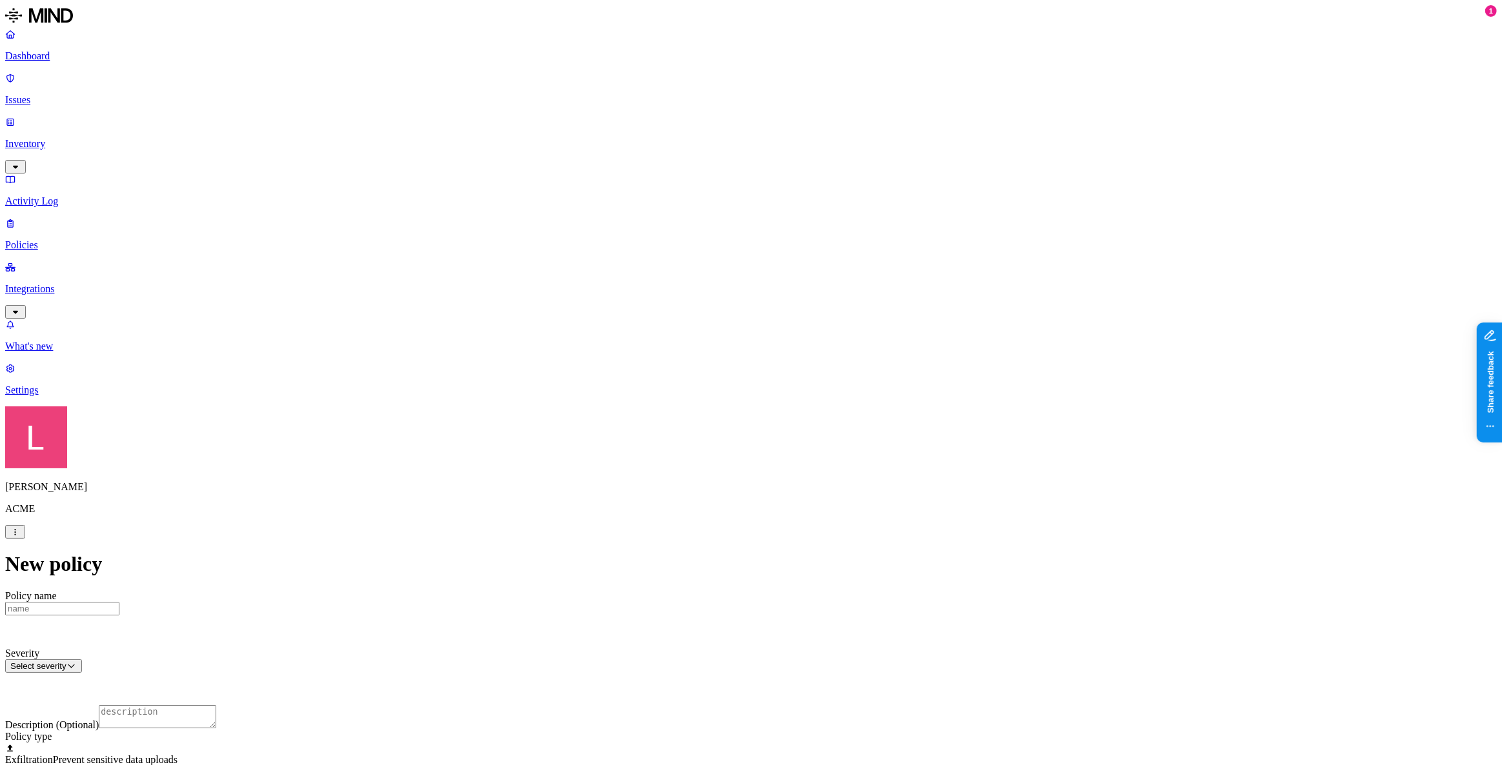
click at [683, 291] on label "Classification" at bounding box center [683, 285] width 57 height 11
click at [665, 380] on button "button" at bounding box center [660, 378] width 10 height 4
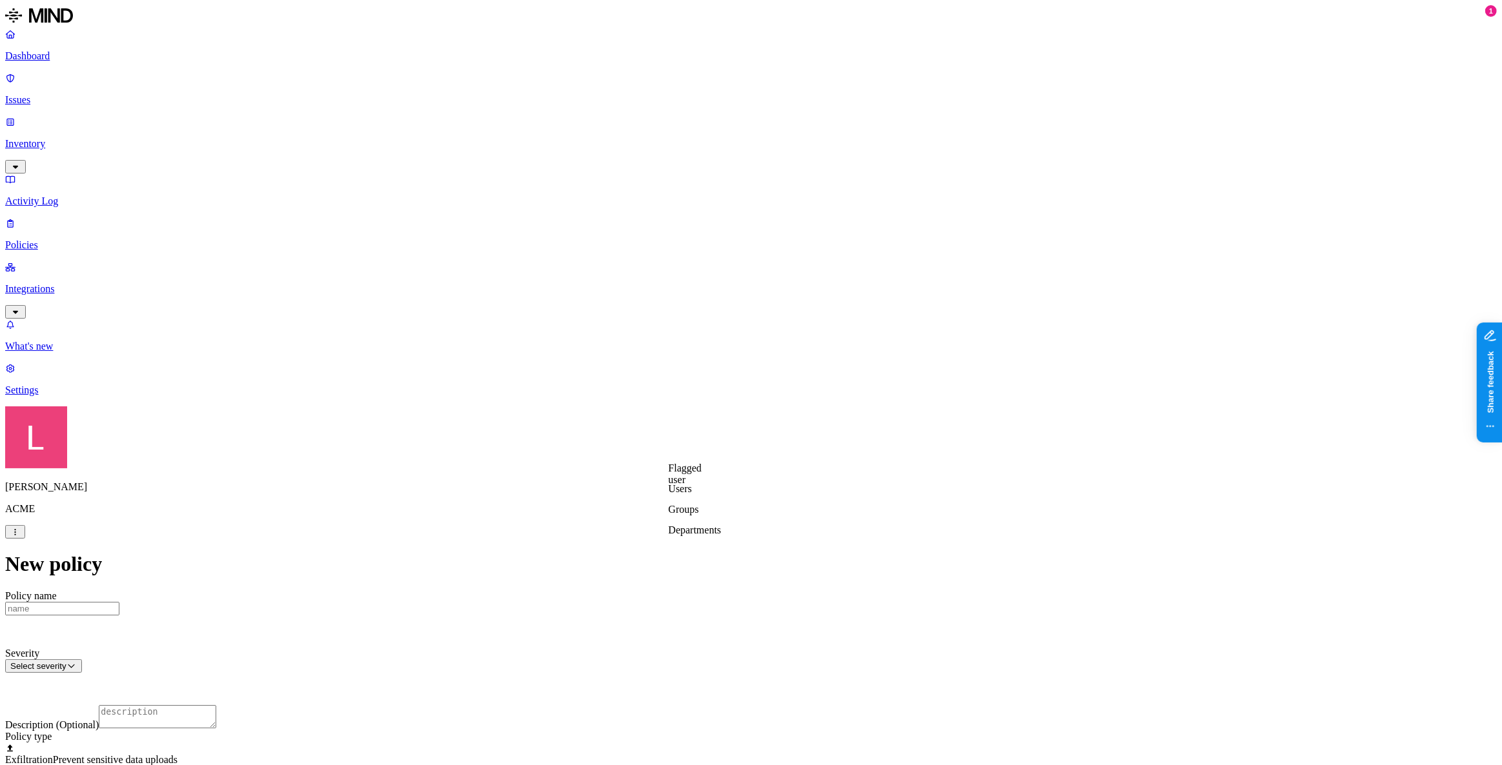
click at [84, 59] on p "Dashboard" at bounding box center [751, 56] width 1492 height 12
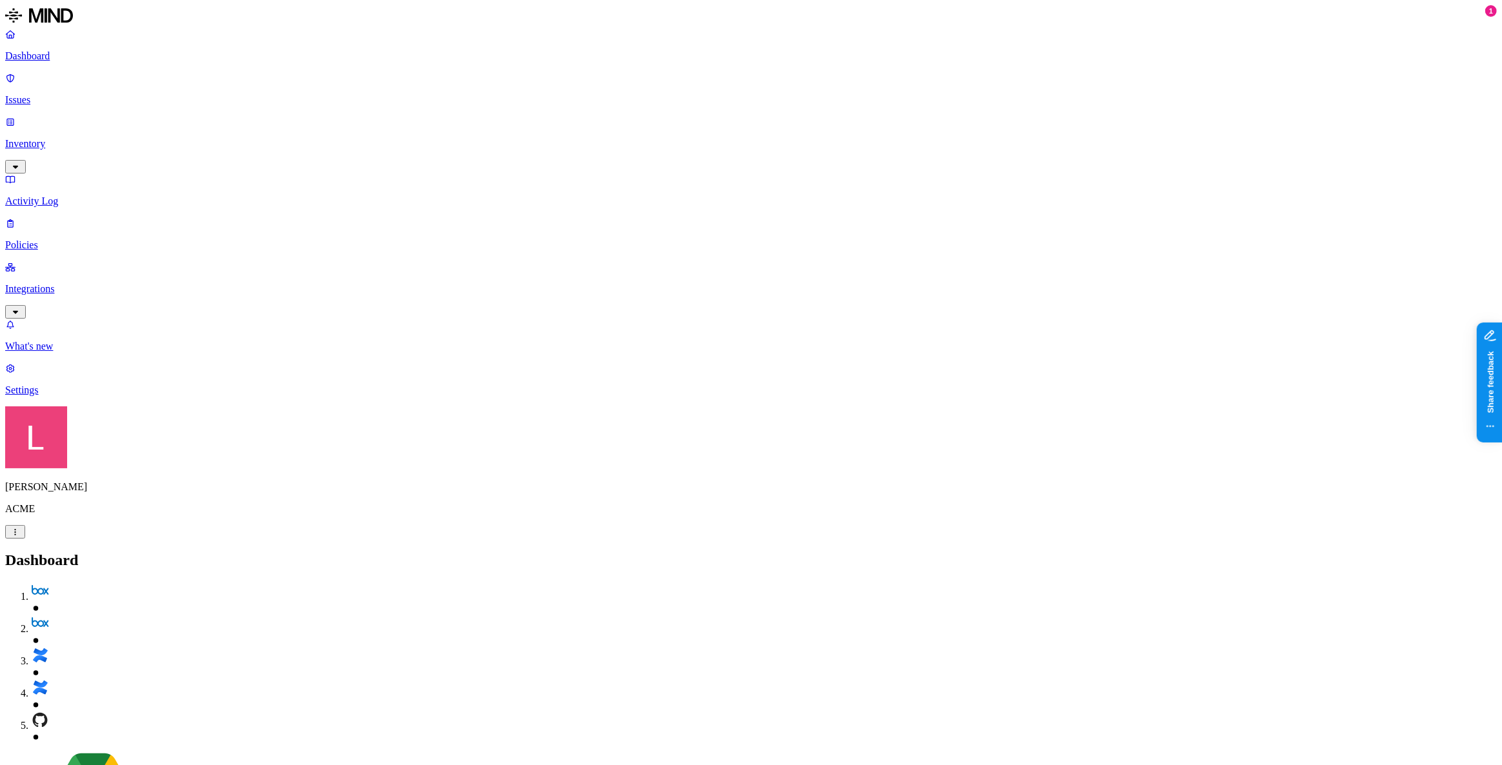
click at [61, 138] on p "Inventory" at bounding box center [751, 144] width 1492 height 12
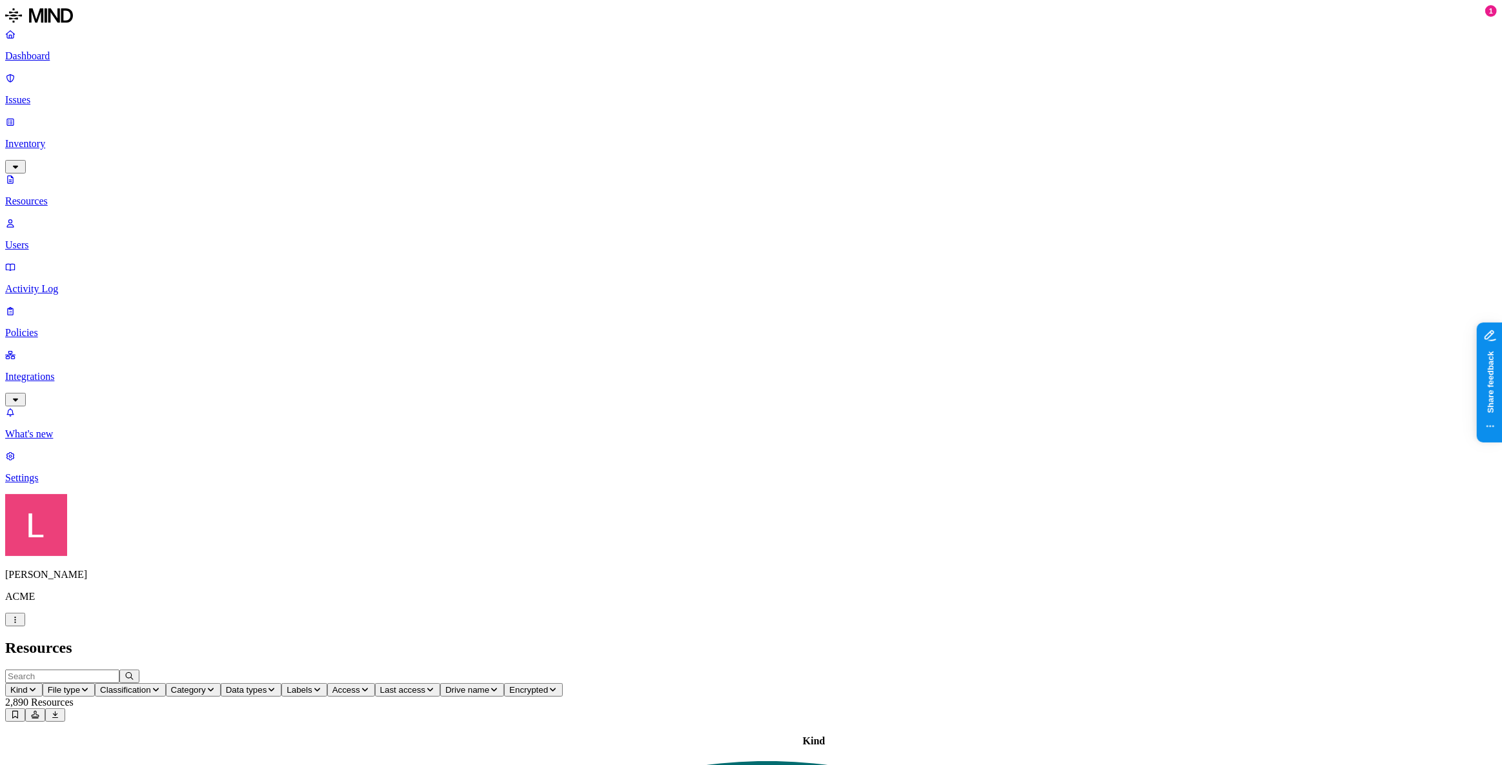
click at [267, 685] on span "Data types" at bounding box center [246, 690] width 41 height 10
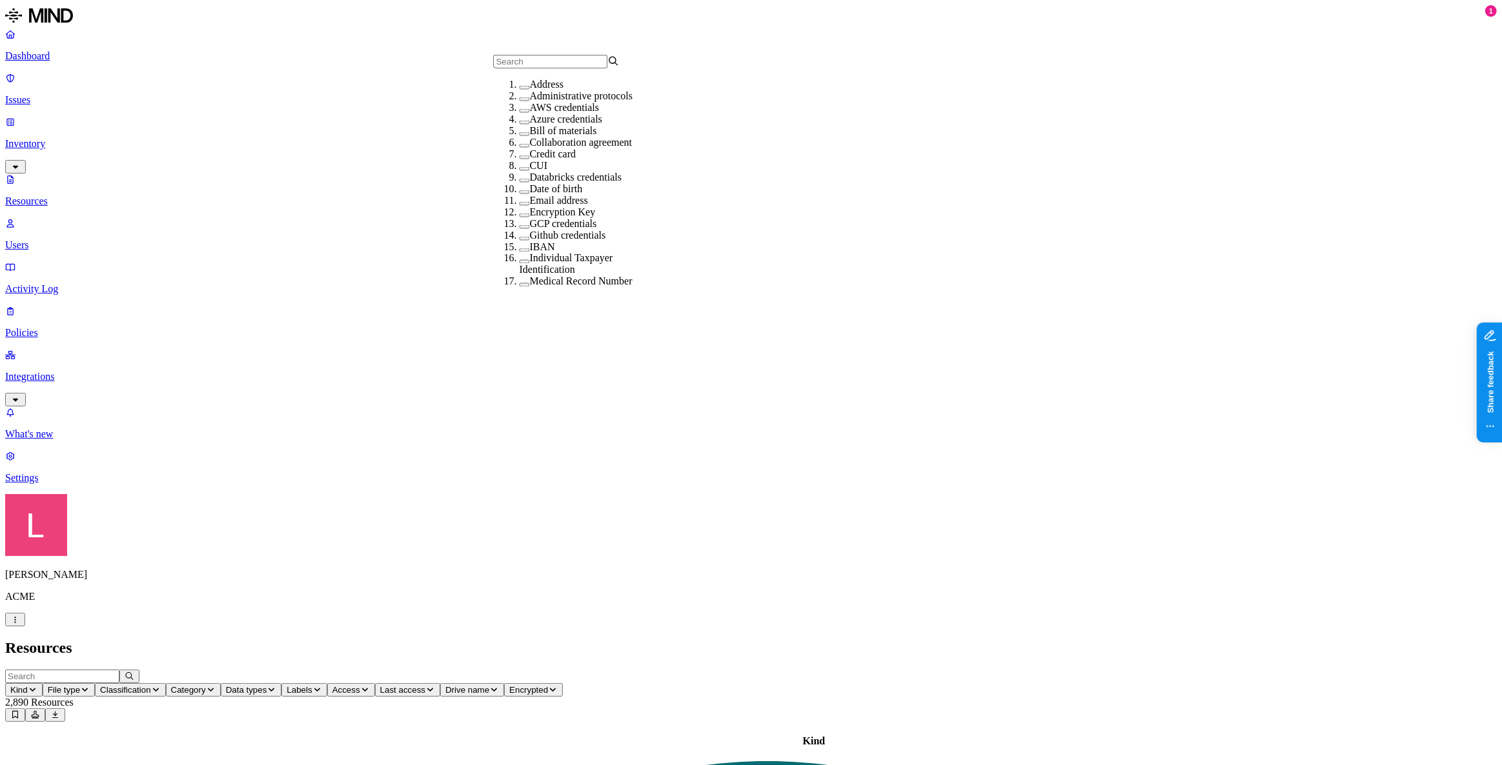
click at [206, 685] on span "Category" at bounding box center [188, 690] width 35 height 10
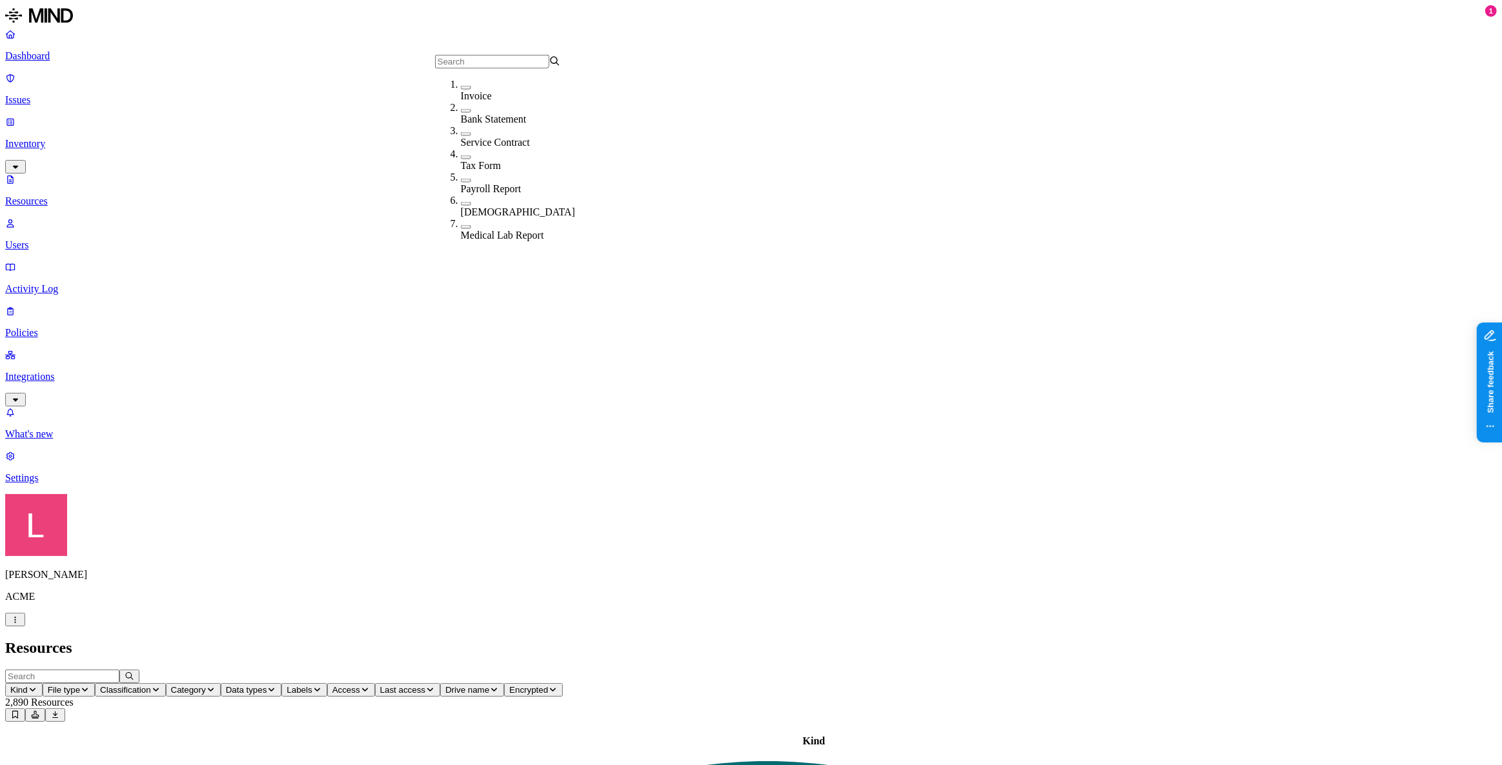
click at [151, 685] on span "Classification" at bounding box center [125, 690] width 51 height 10
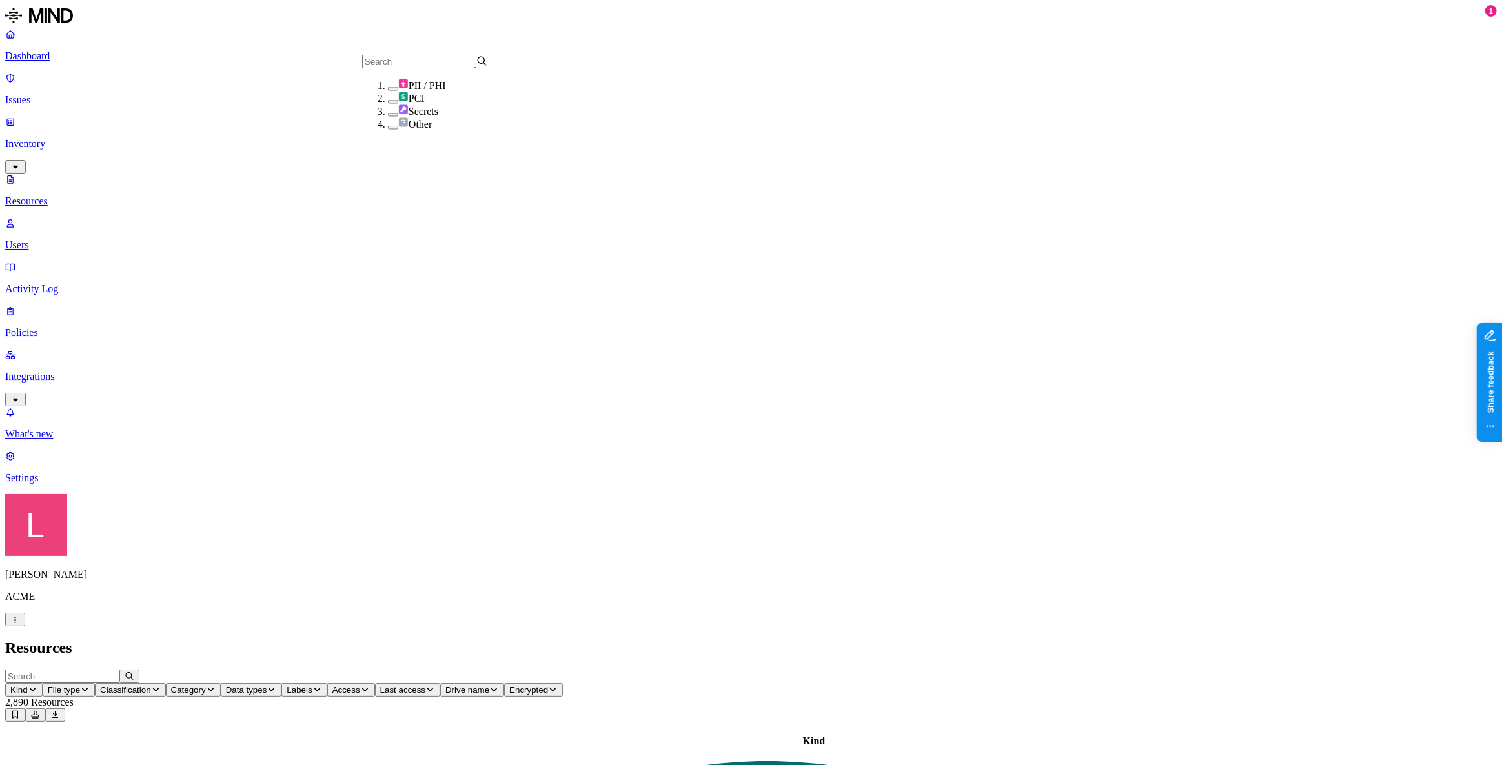
click at [388, 117] on button "button" at bounding box center [393, 115] width 10 height 4
click at [497, 640] on h2 "Resources" at bounding box center [751, 648] width 1492 height 17
click at [37, 686] on icon "button" at bounding box center [33, 690] width 10 height 8
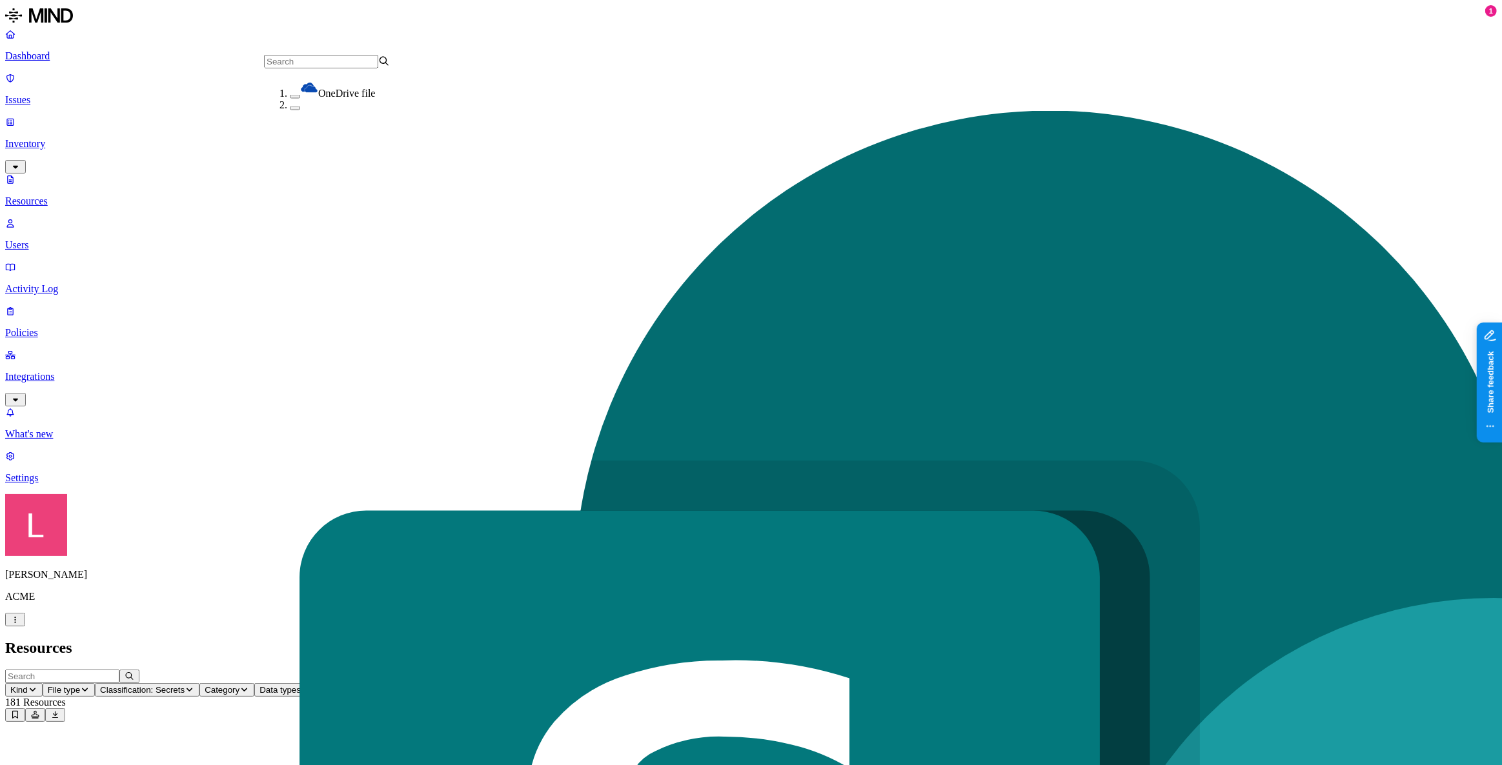
scroll to position [68, 0]
click at [677, 738] on tbody "repo Secrets 2 – – [DATE] 12:03 PM tannin-acme/repo" at bounding box center [664, 761] width 1317 height 46
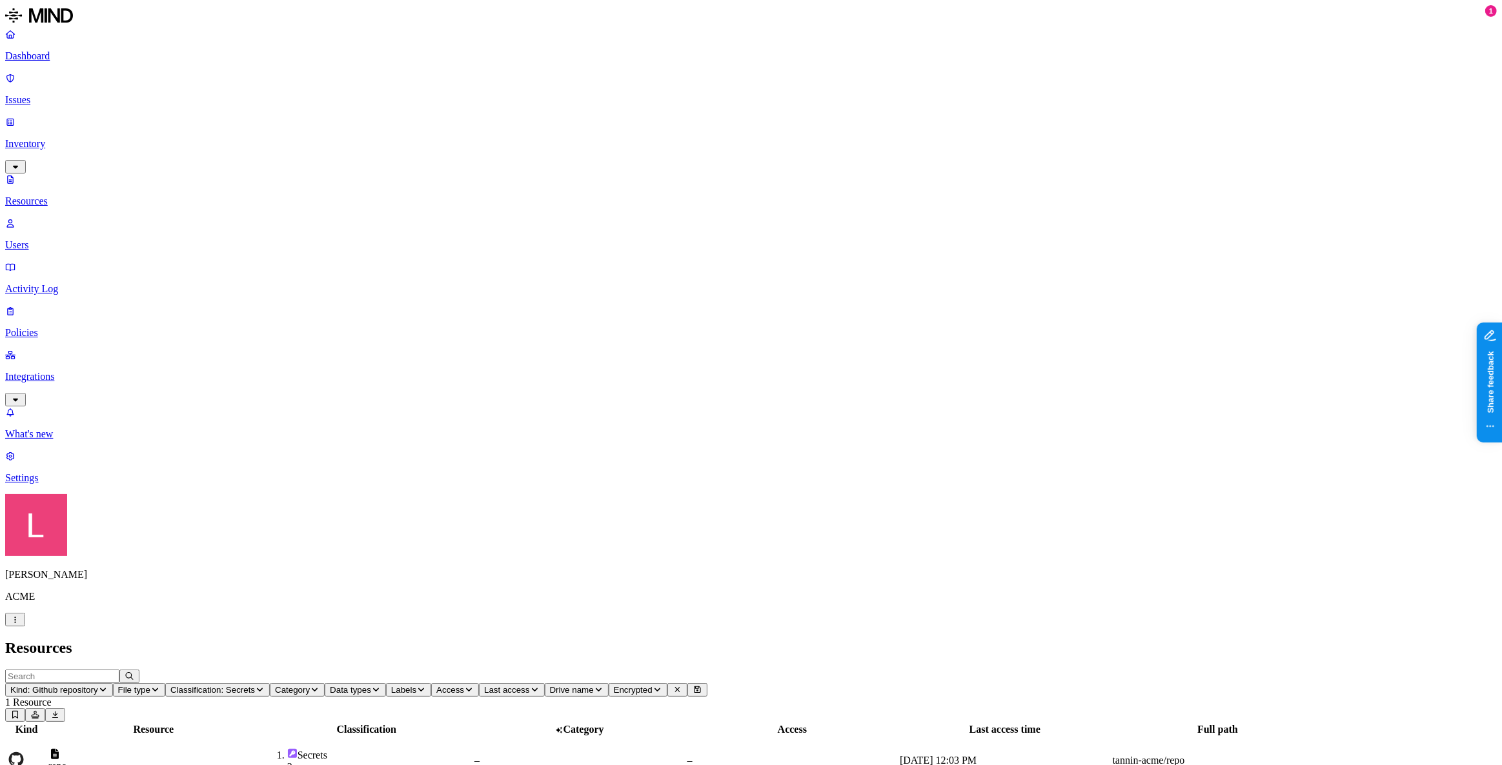
click at [259, 749] on div "repo" at bounding box center [153, 760] width 210 height 23
click at [94, 52] on p "Dashboard" at bounding box center [751, 56] width 1492 height 12
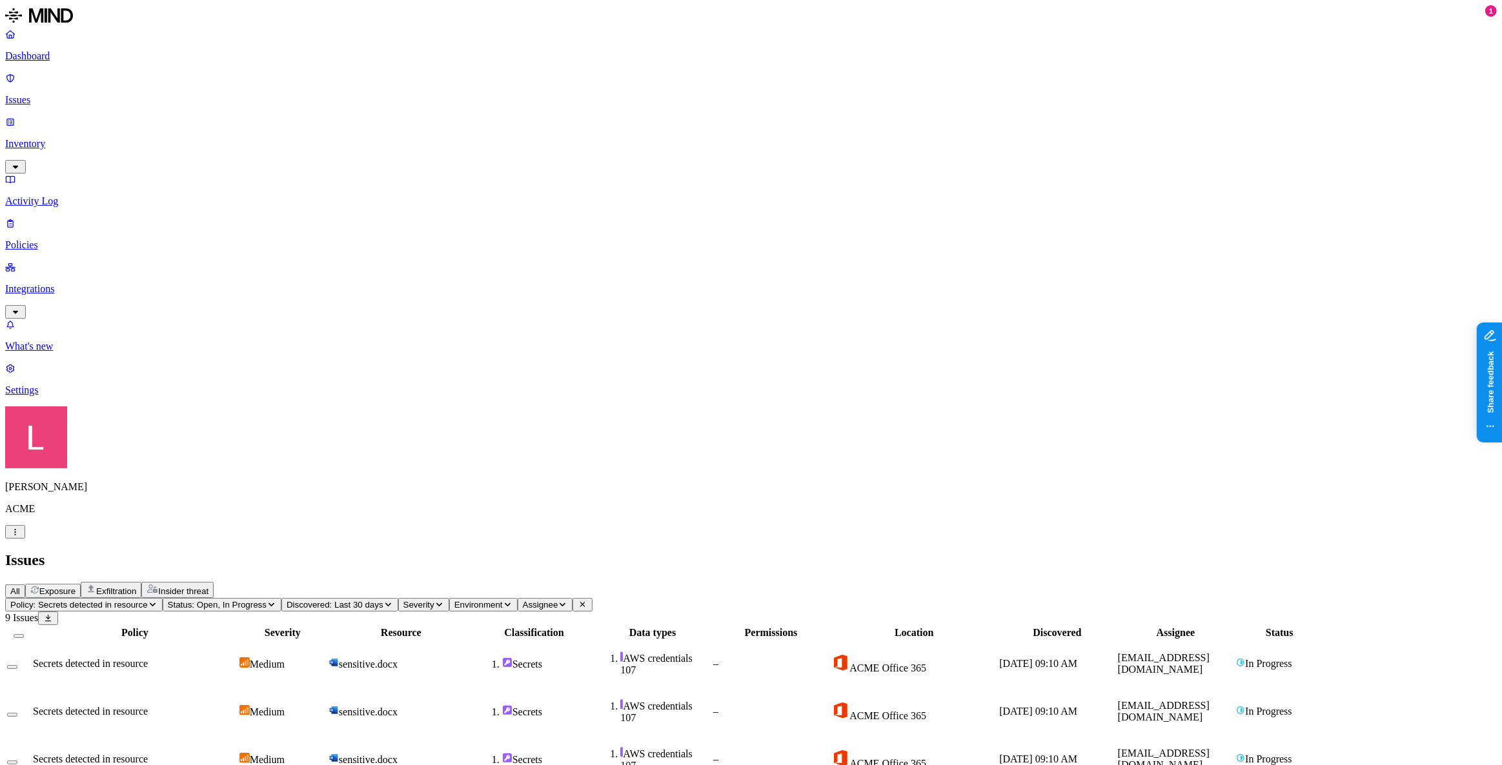
click at [55, 283] on p "Integrations" at bounding box center [751, 289] width 1492 height 12
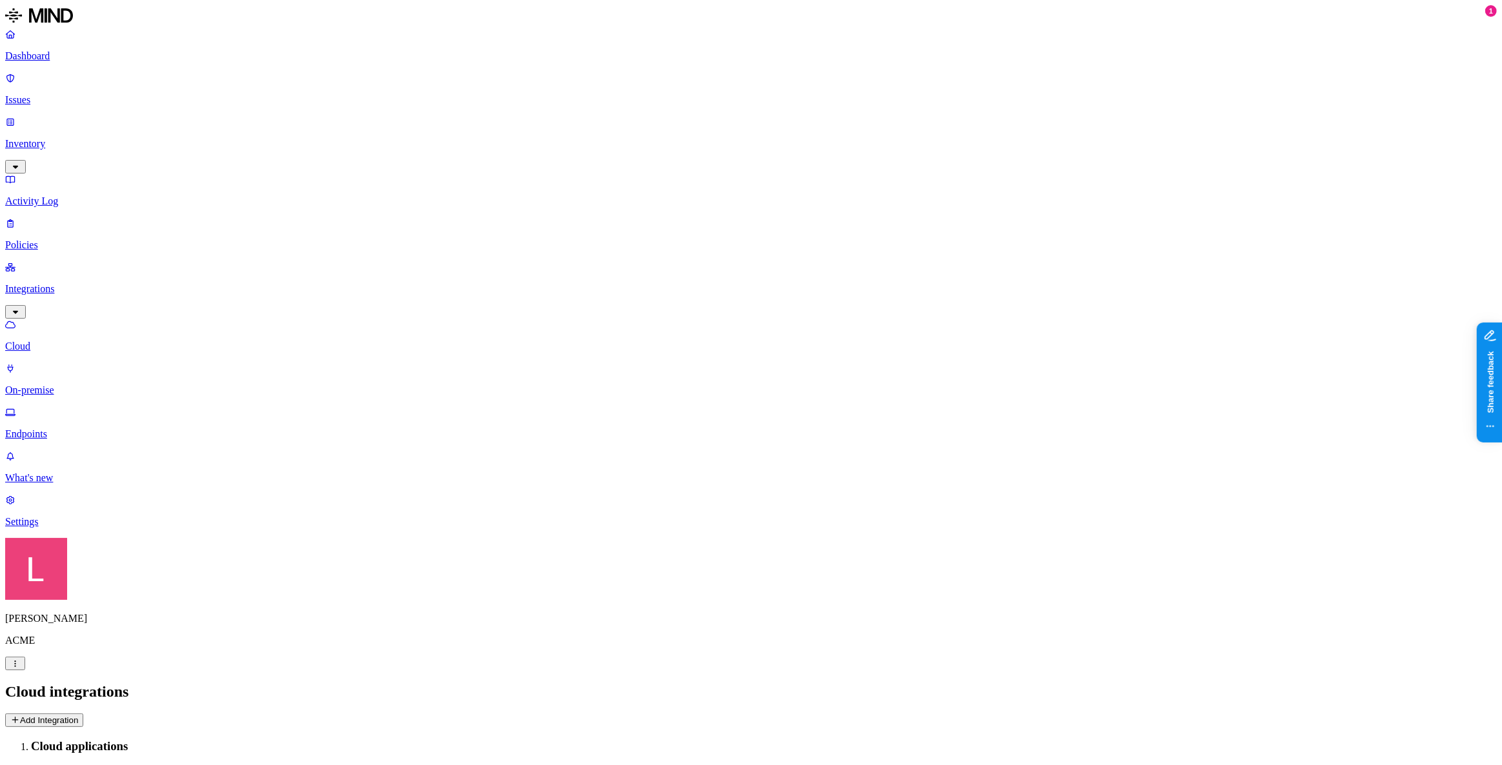
click at [80, 385] on p "On-premise" at bounding box center [751, 391] width 1492 height 12
click at [1402, 684] on h2 "Connectors" at bounding box center [751, 692] width 1492 height 17
click at [81, 714] on button "Add connector" at bounding box center [43, 721] width 76 height 14
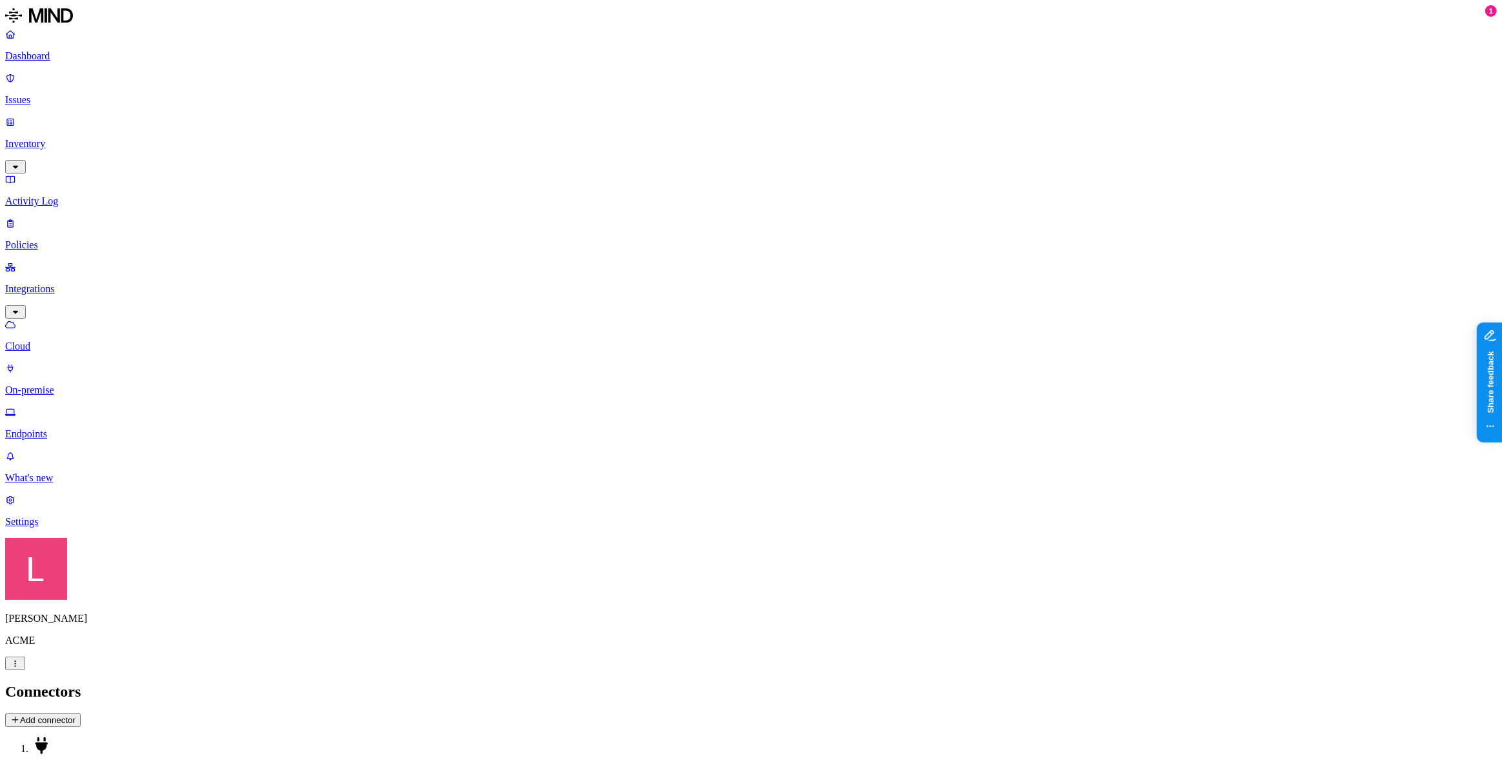
click at [81, 60] on p "Dashboard" at bounding box center [751, 56] width 1492 height 12
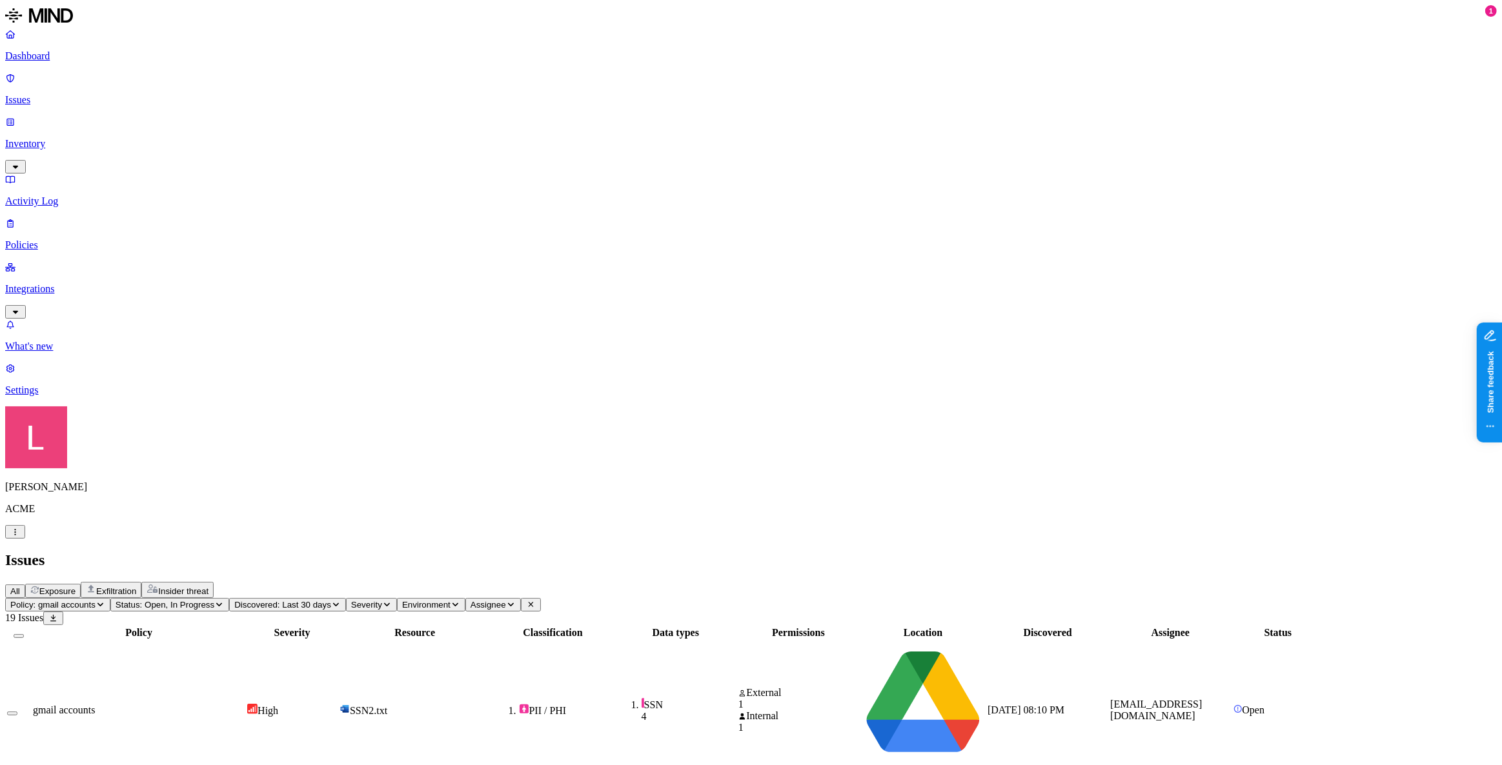
scroll to position [0, 0]
click at [77, 57] on p "Dashboard" at bounding box center [751, 56] width 1492 height 12
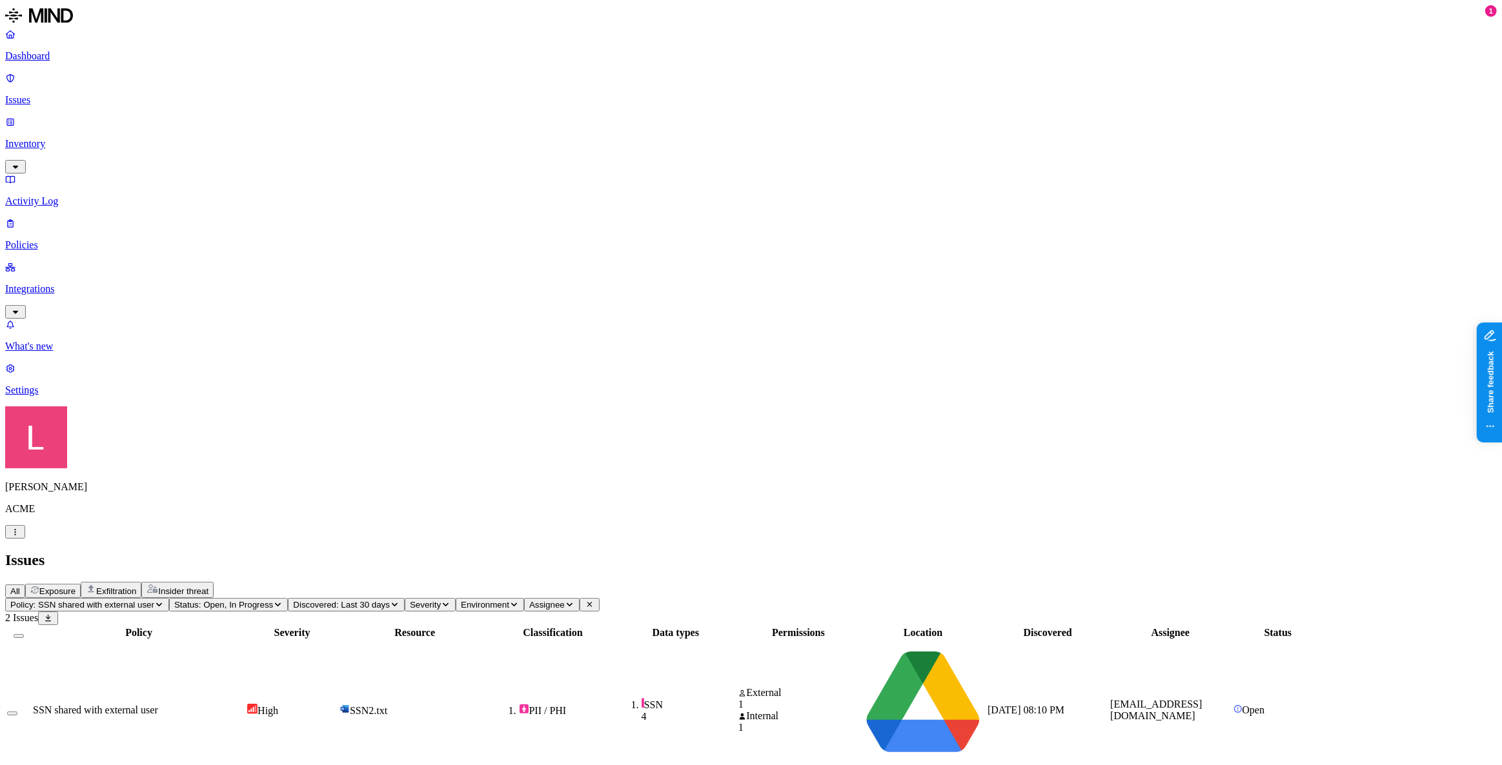
click at [337, 704] on div "High" at bounding box center [292, 710] width 90 height 13
click at [47, 56] on p "Dashboard" at bounding box center [751, 56] width 1492 height 12
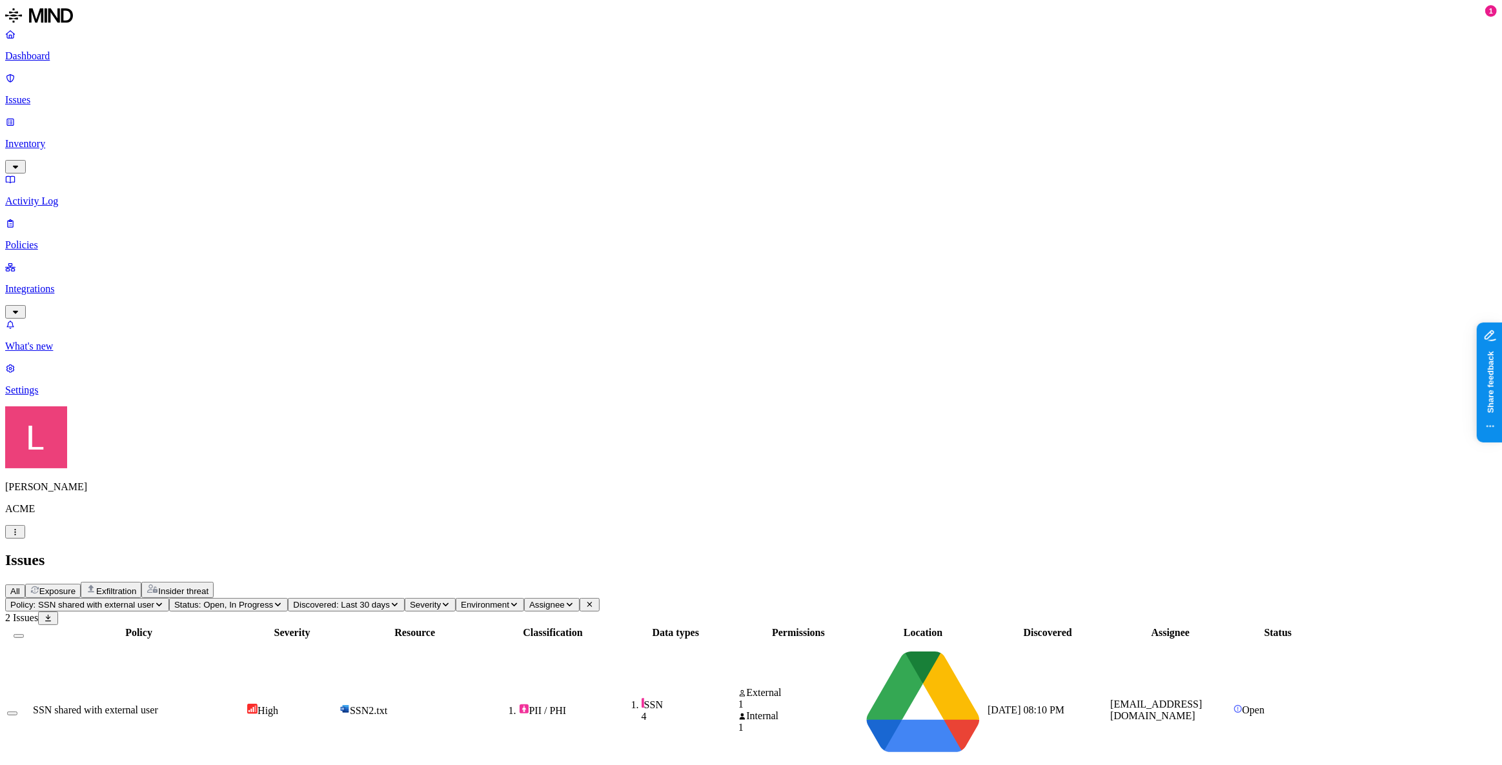
click at [387, 705] on span "SSN2.txt" at bounding box center [364, 710] width 48 height 11
drag, startPoint x: 1234, startPoint y: 345, endPoint x: 1135, endPoint y: 341, distance: 99.5
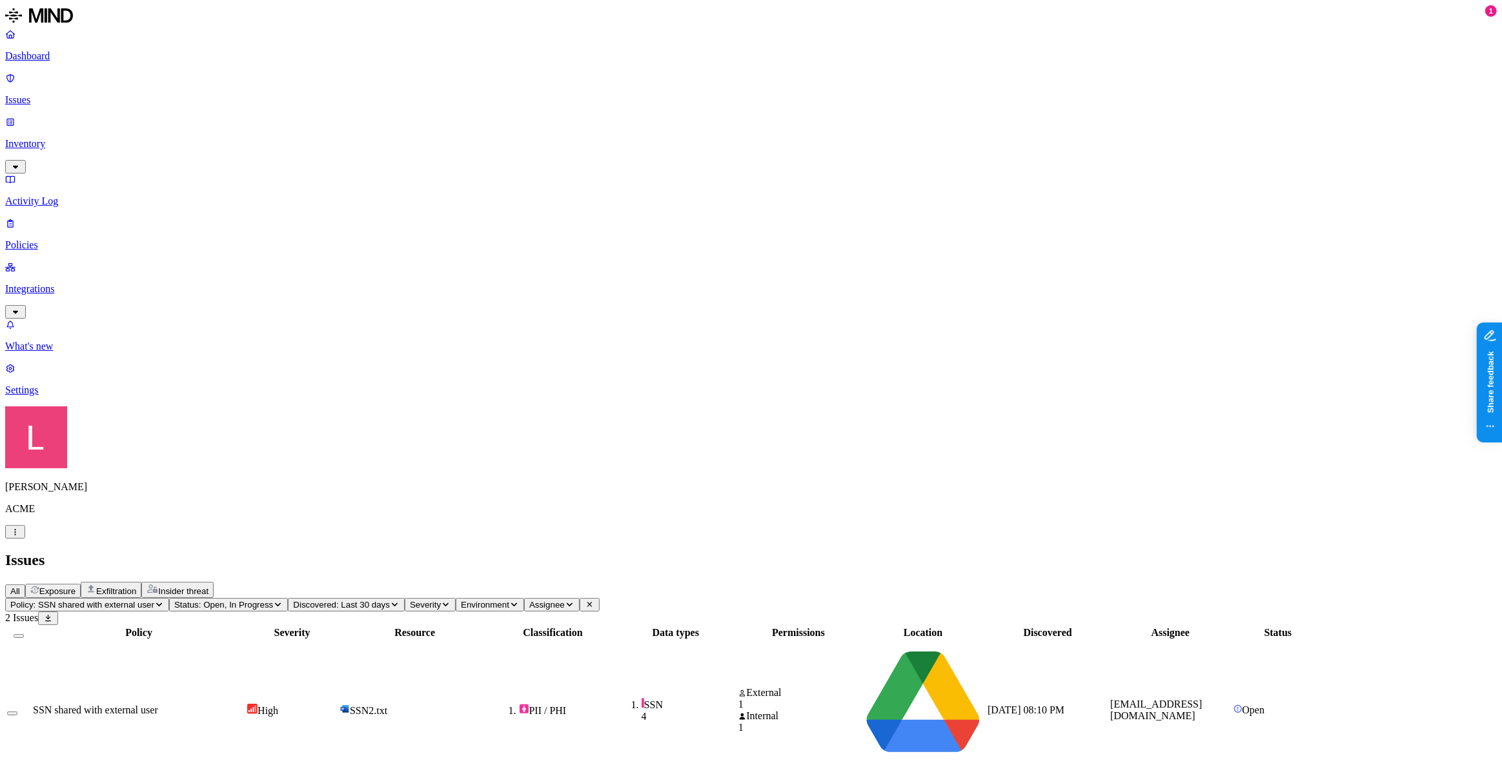
scroll to position [207, 0]
drag, startPoint x: 1133, startPoint y: 456, endPoint x: 1187, endPoint y: 456, distance: 53.6
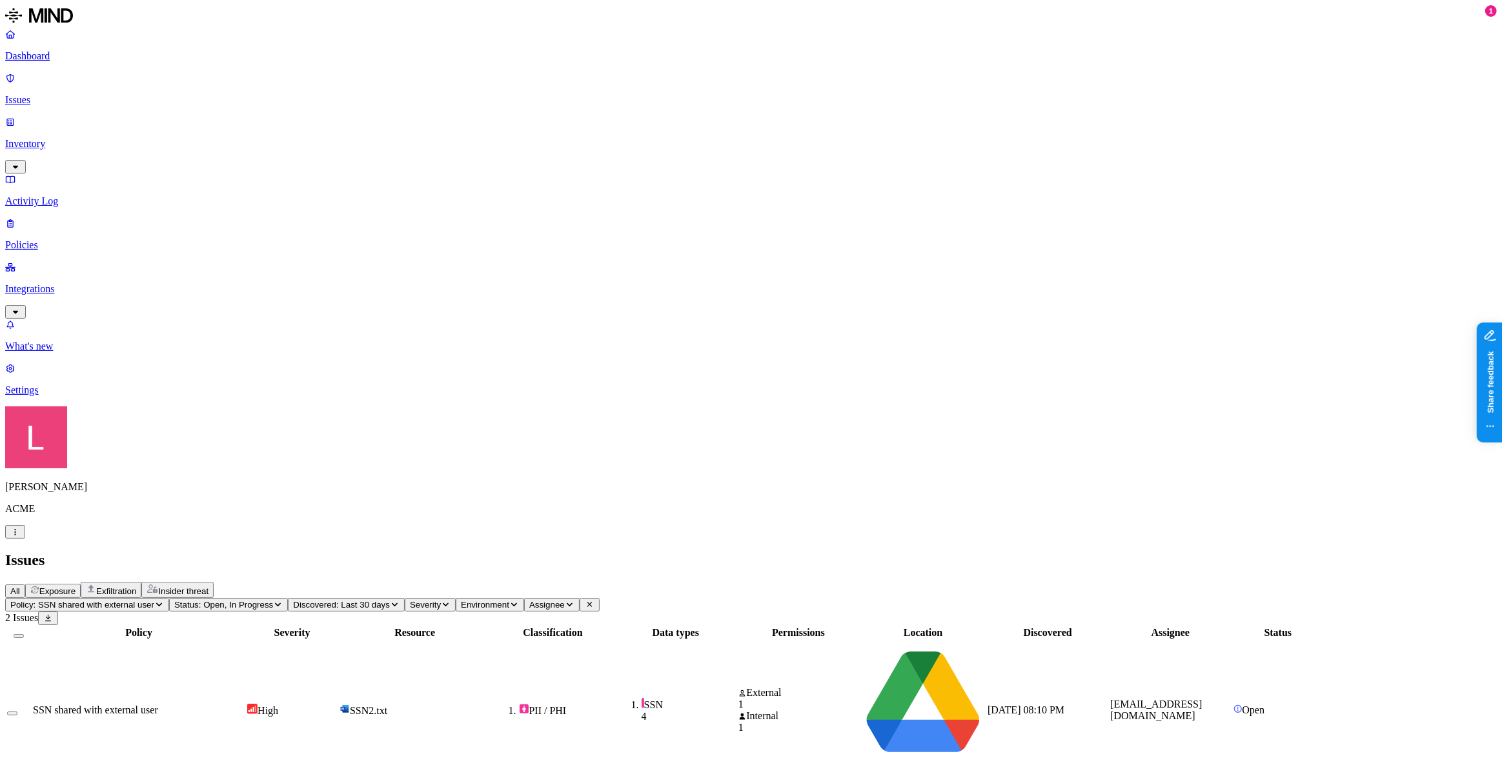
scroll to position [137, 0]
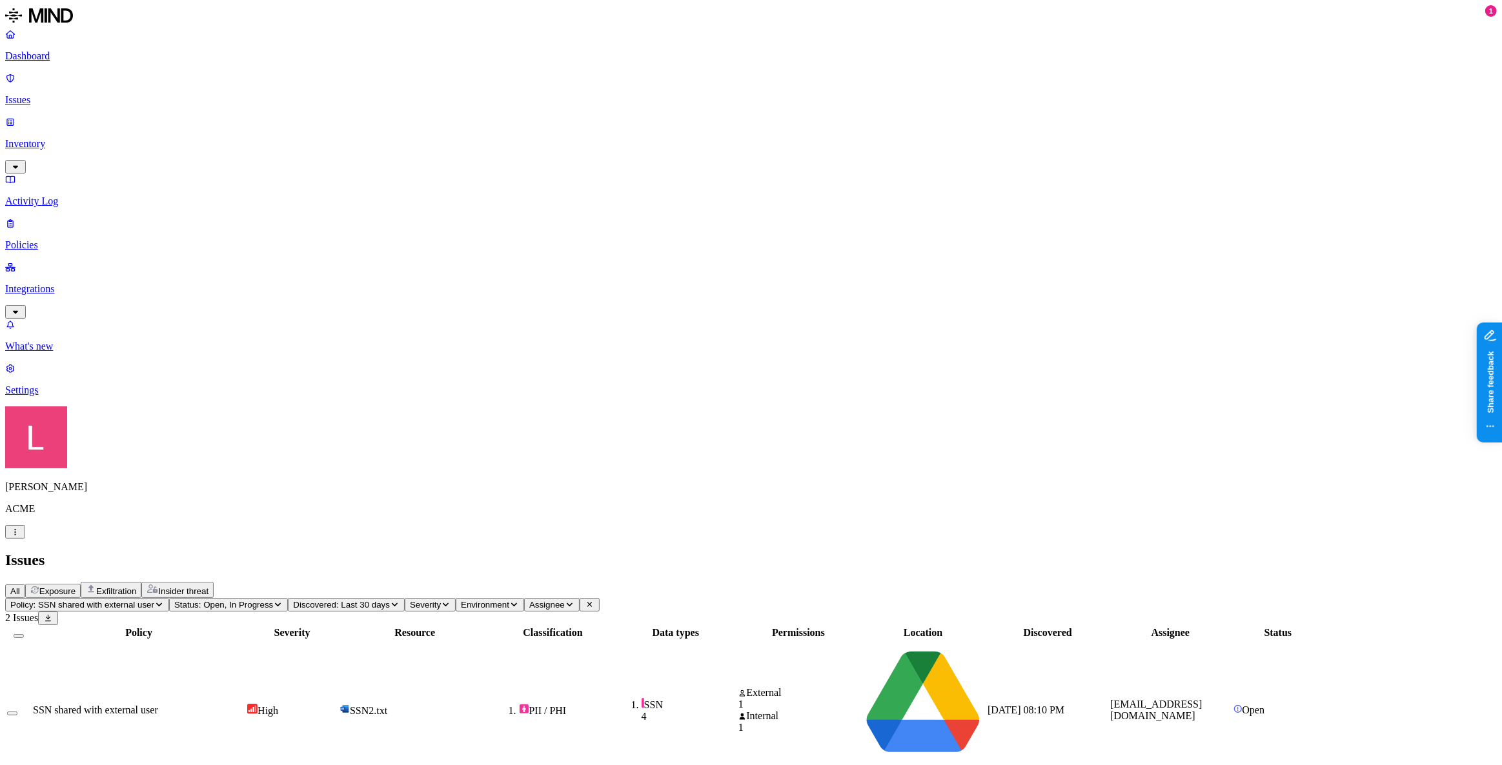
drag, startPoint x: 1371, startPoint y: 441, endPoint x: 1148, endPoint y: 409, distance: 225.7
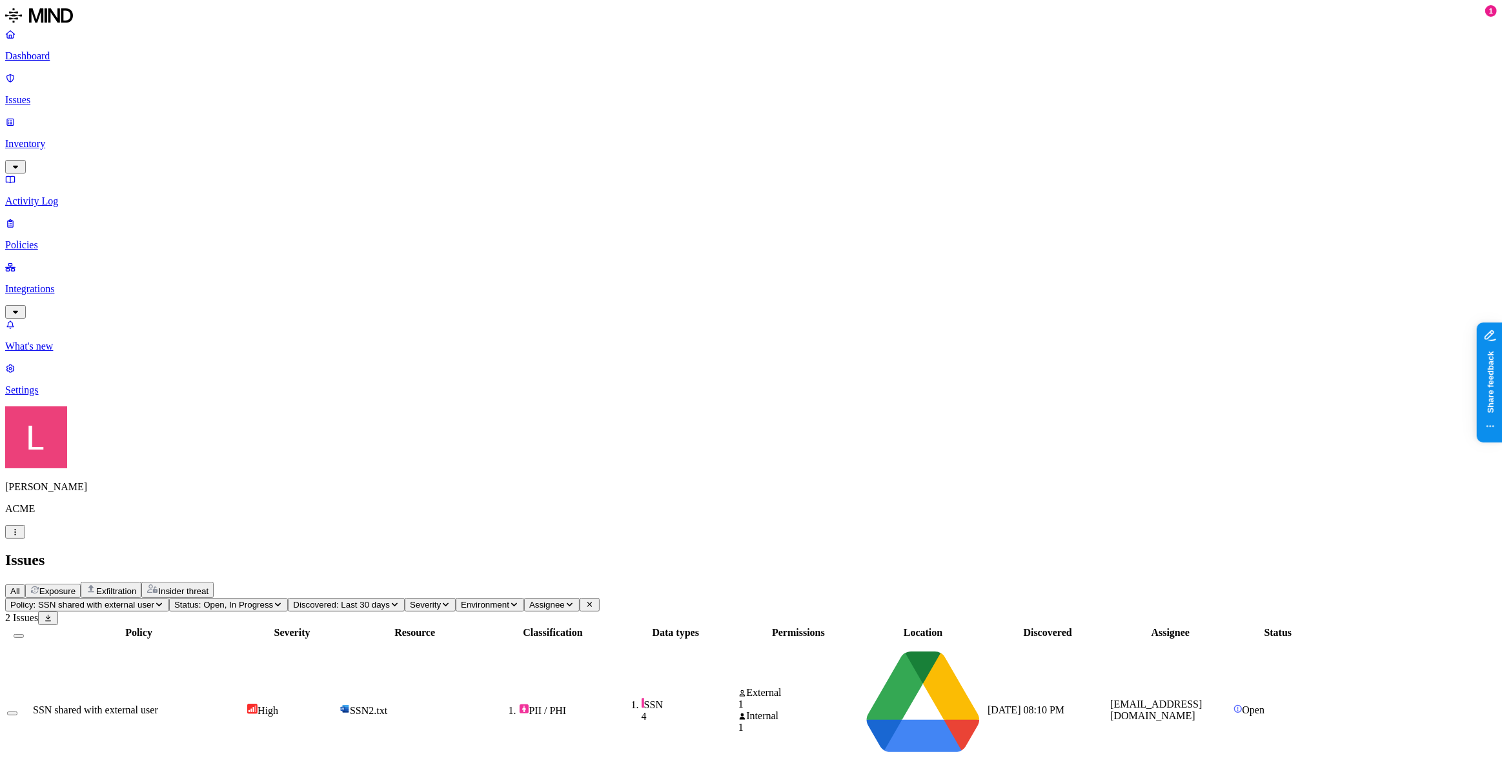
drag, startPoint x: 1369, startPoint y: 409, endPoint x: 1206, endPoint y: 396, distance: 163.2
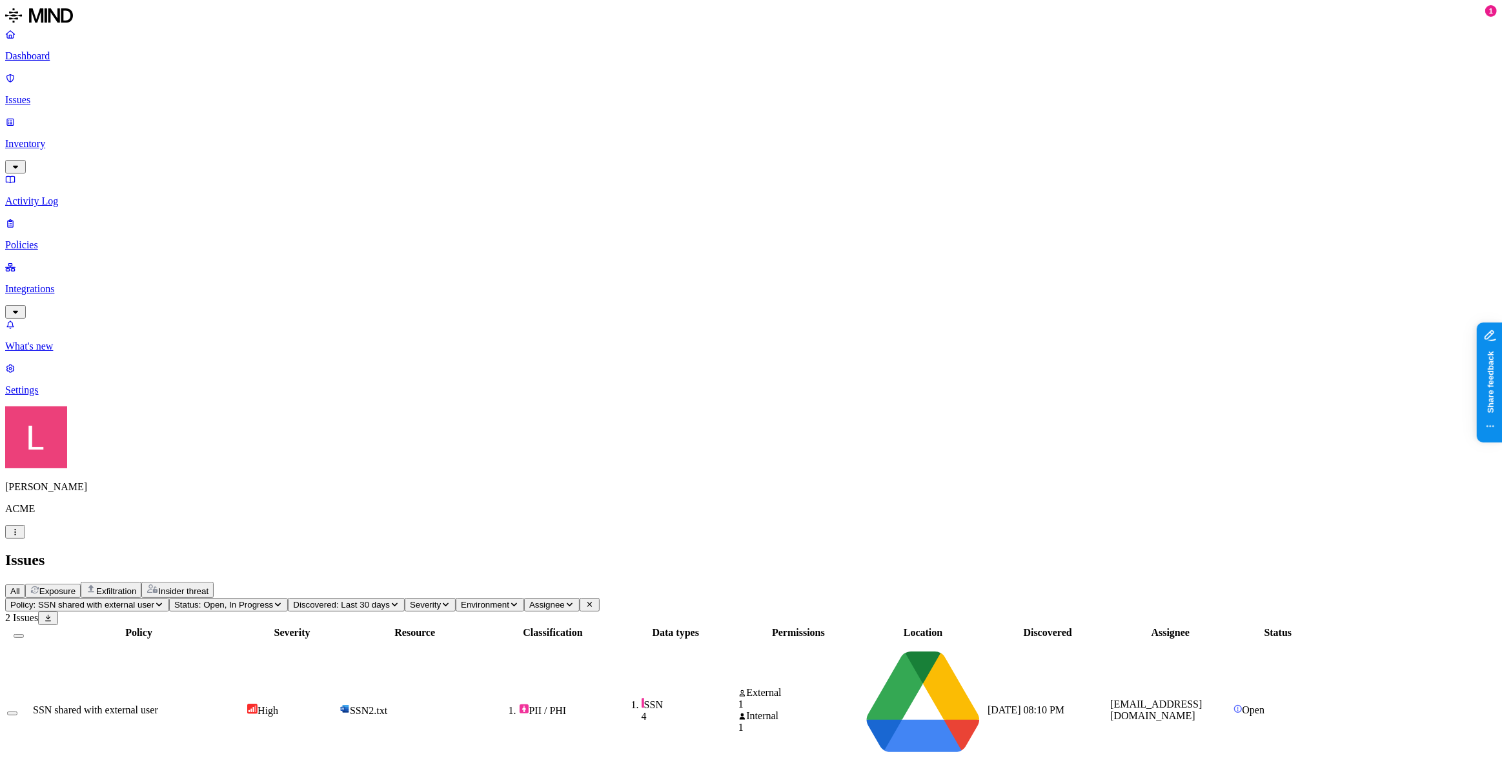
scroll to position [32, 0]
